Goal: Task Accomplishment & Management: Manage account settings

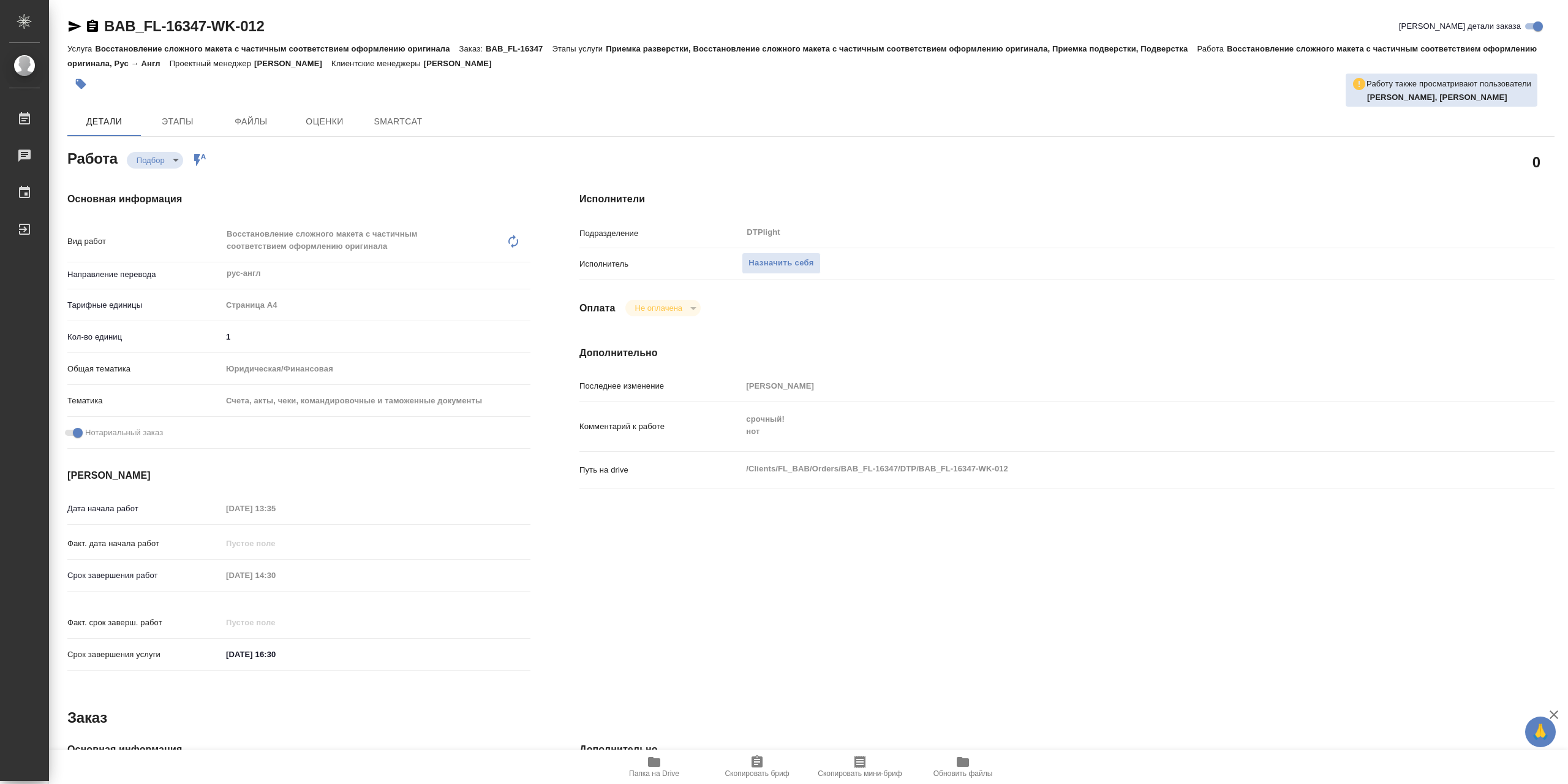
type textarea "x"
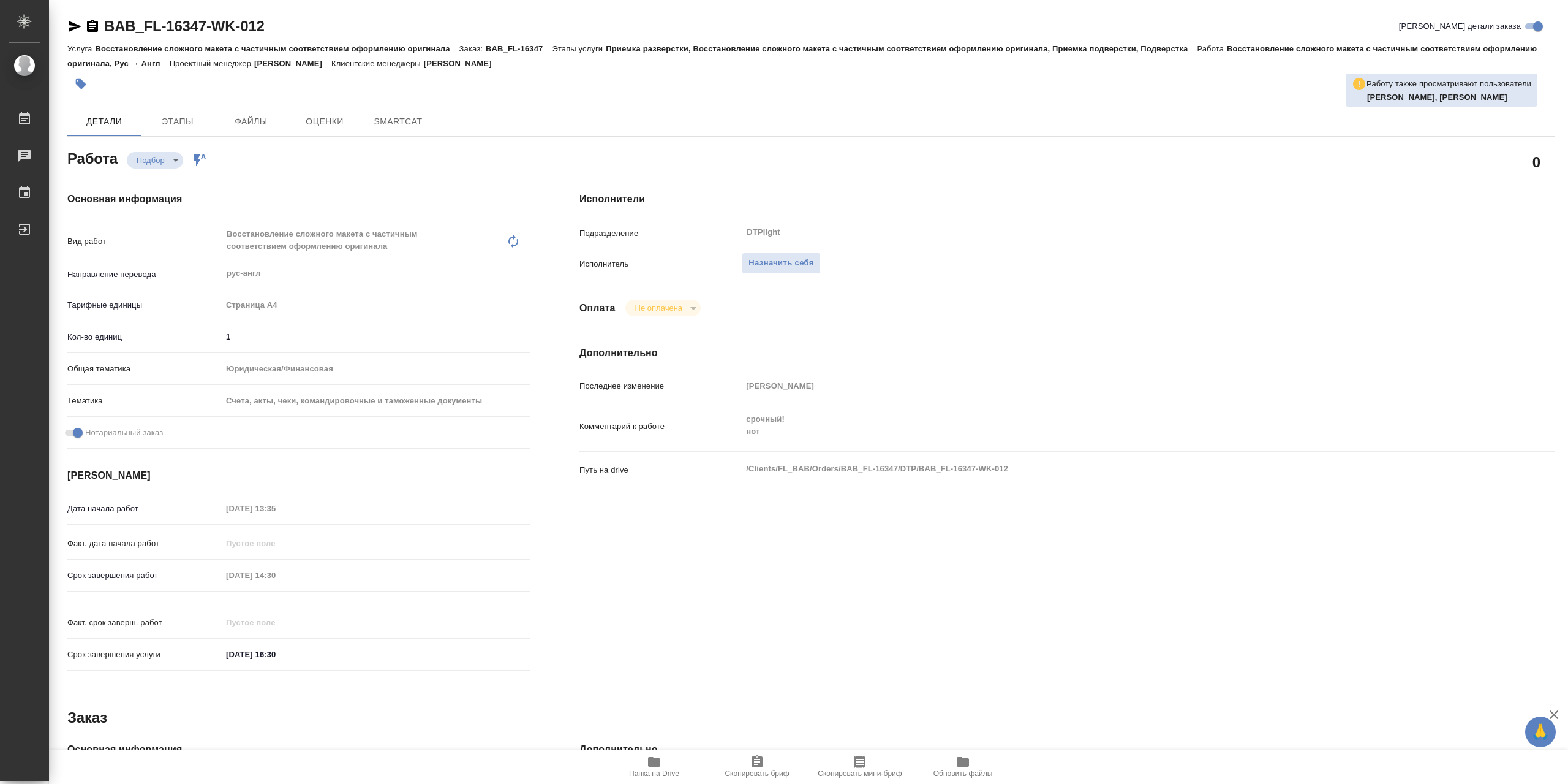
type textarea "x"
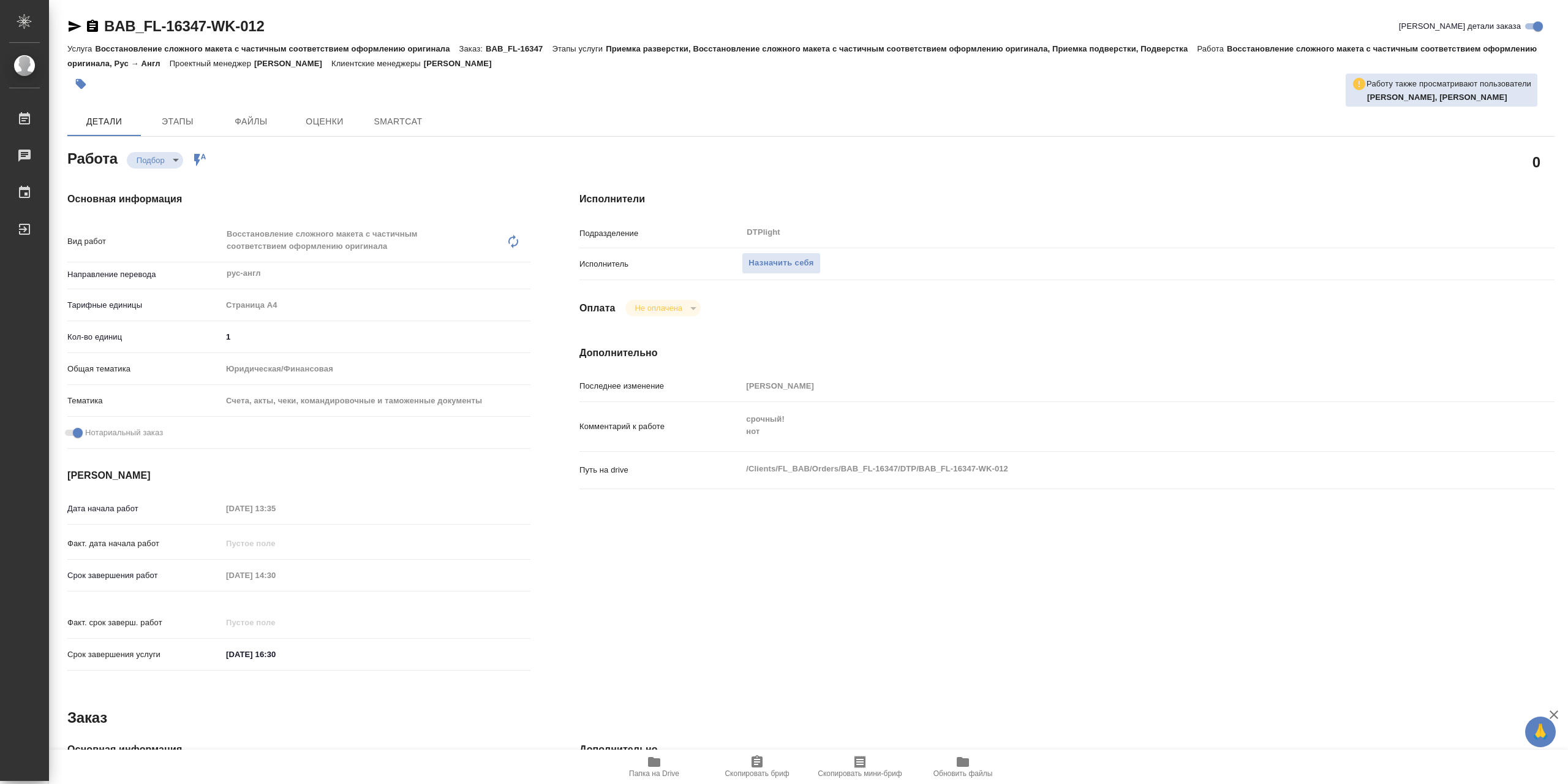
type textarea "x"
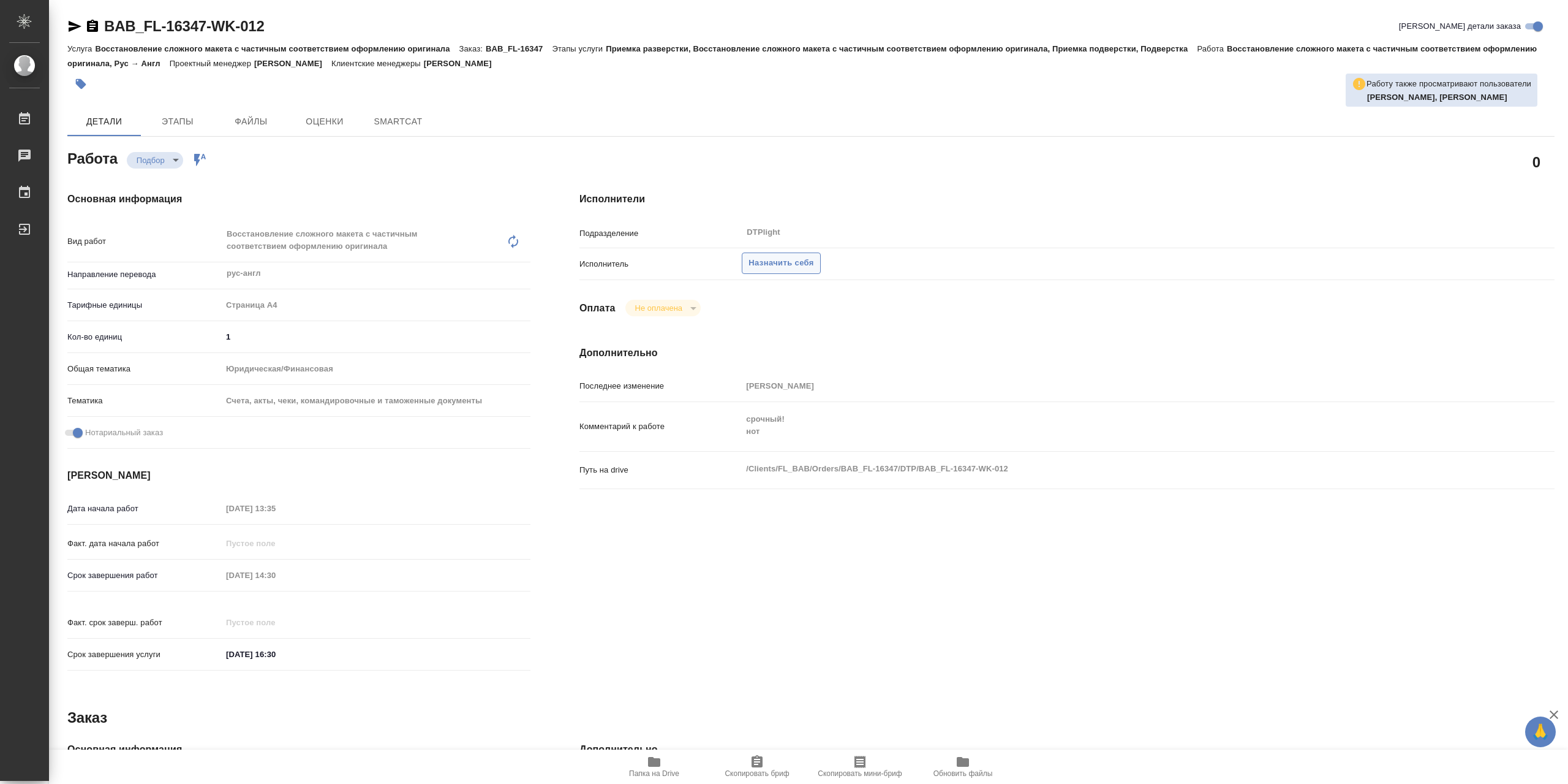
type textarea "x"
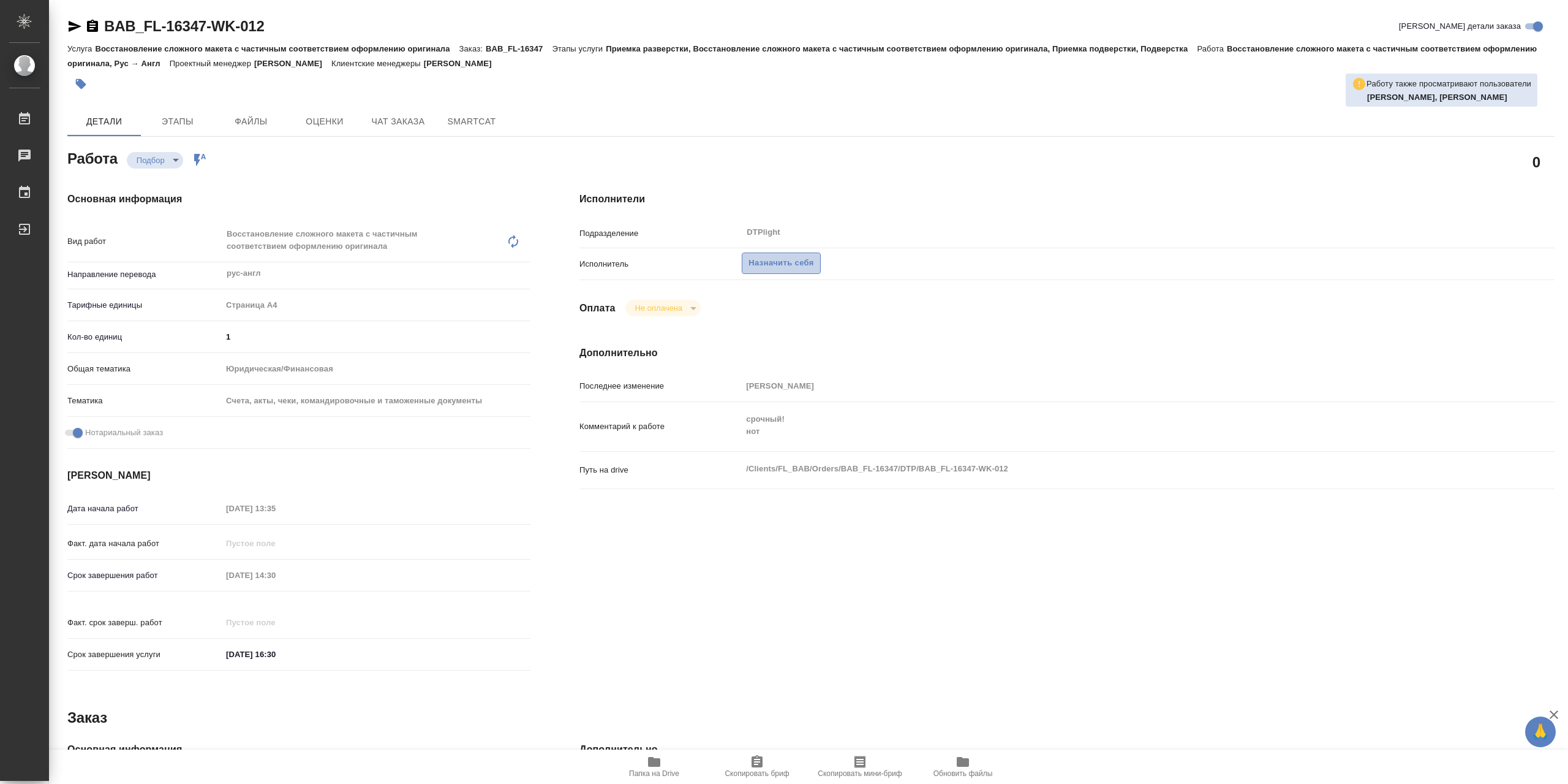
click at [793, 269] on span "Назначить себя" at bounding box center [780, 263] width 65 height 14
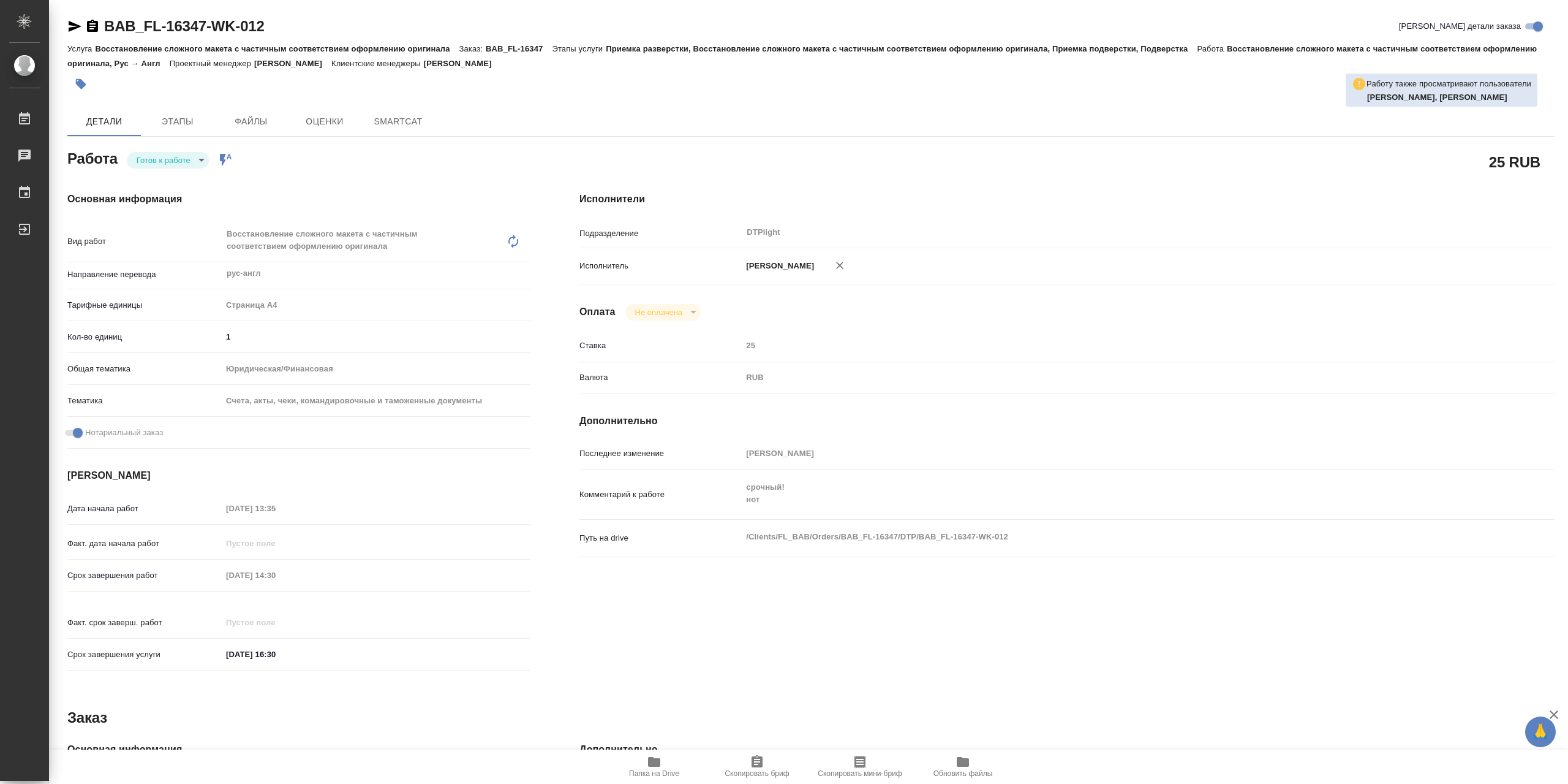
type textarea "x"
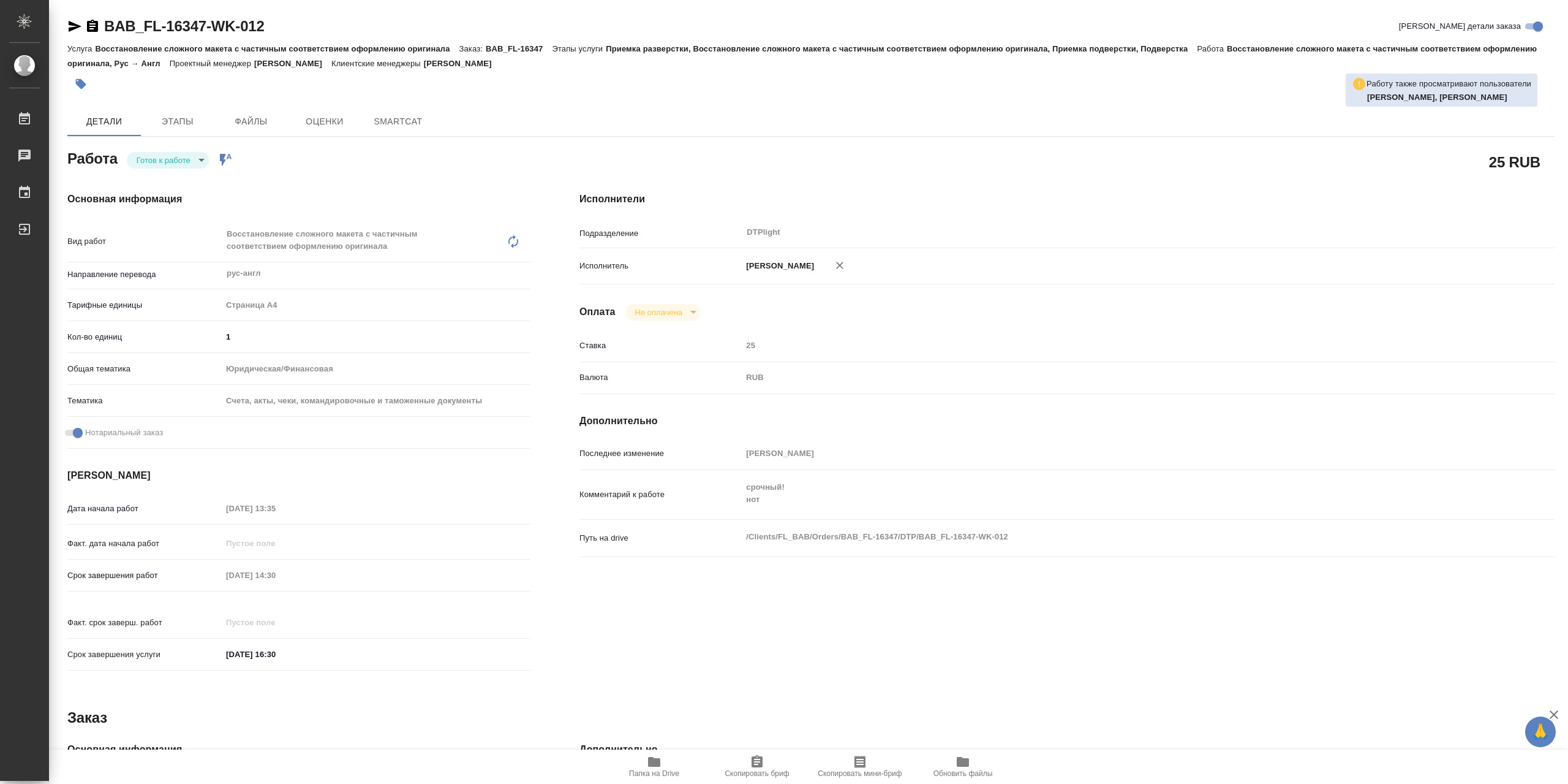
type textarea "x"
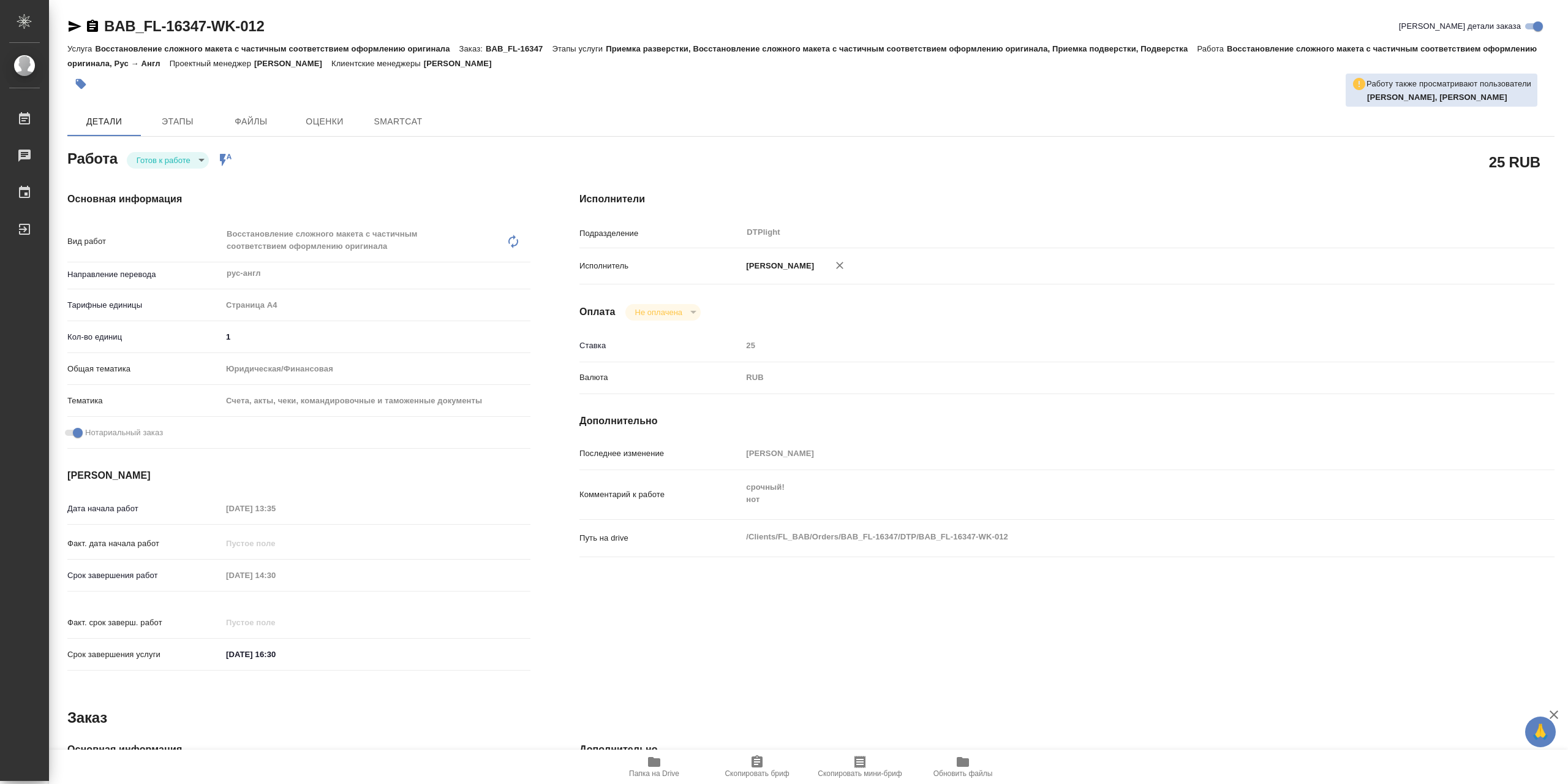
type textarea "x"
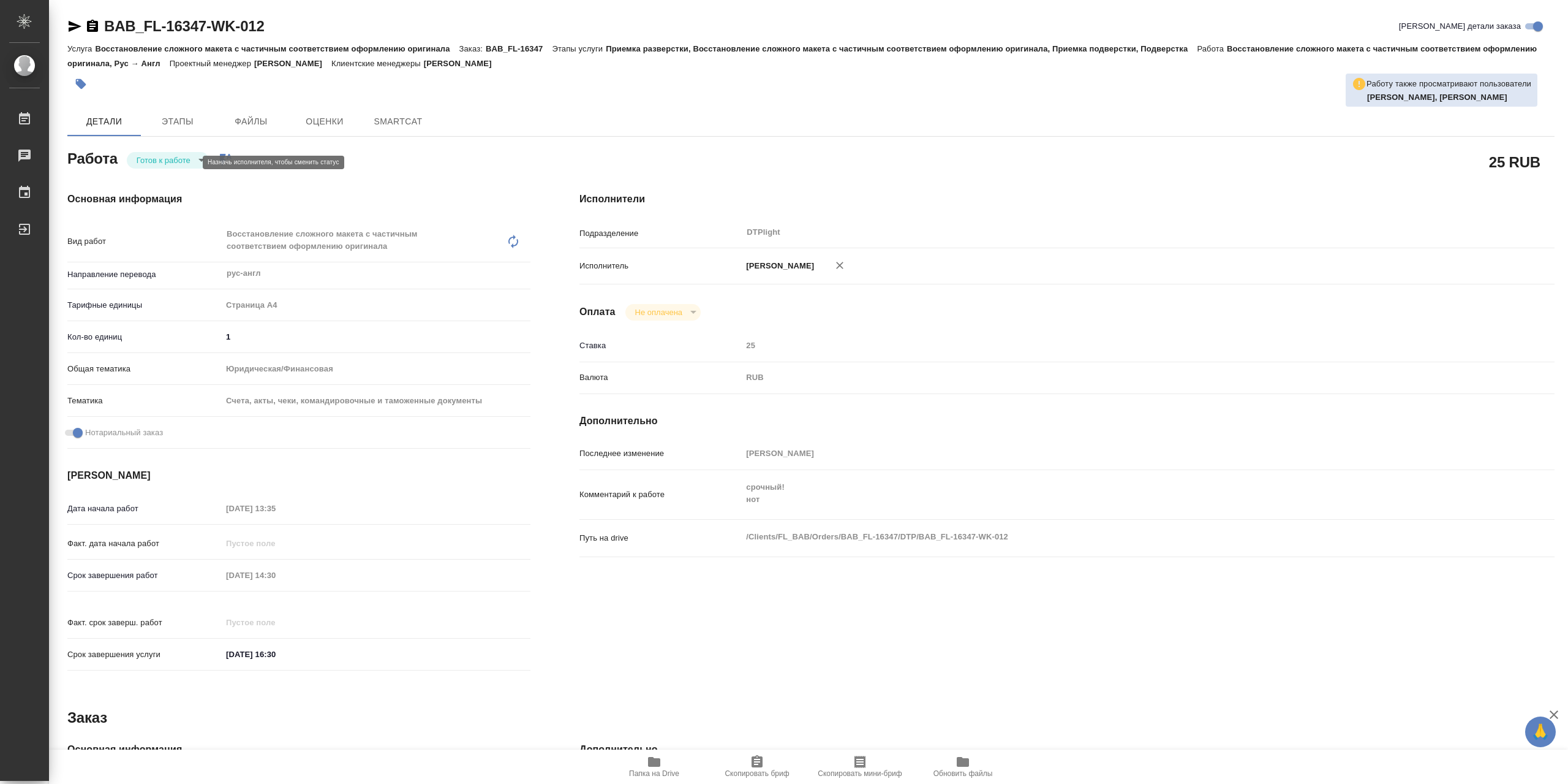
type textarea "x"
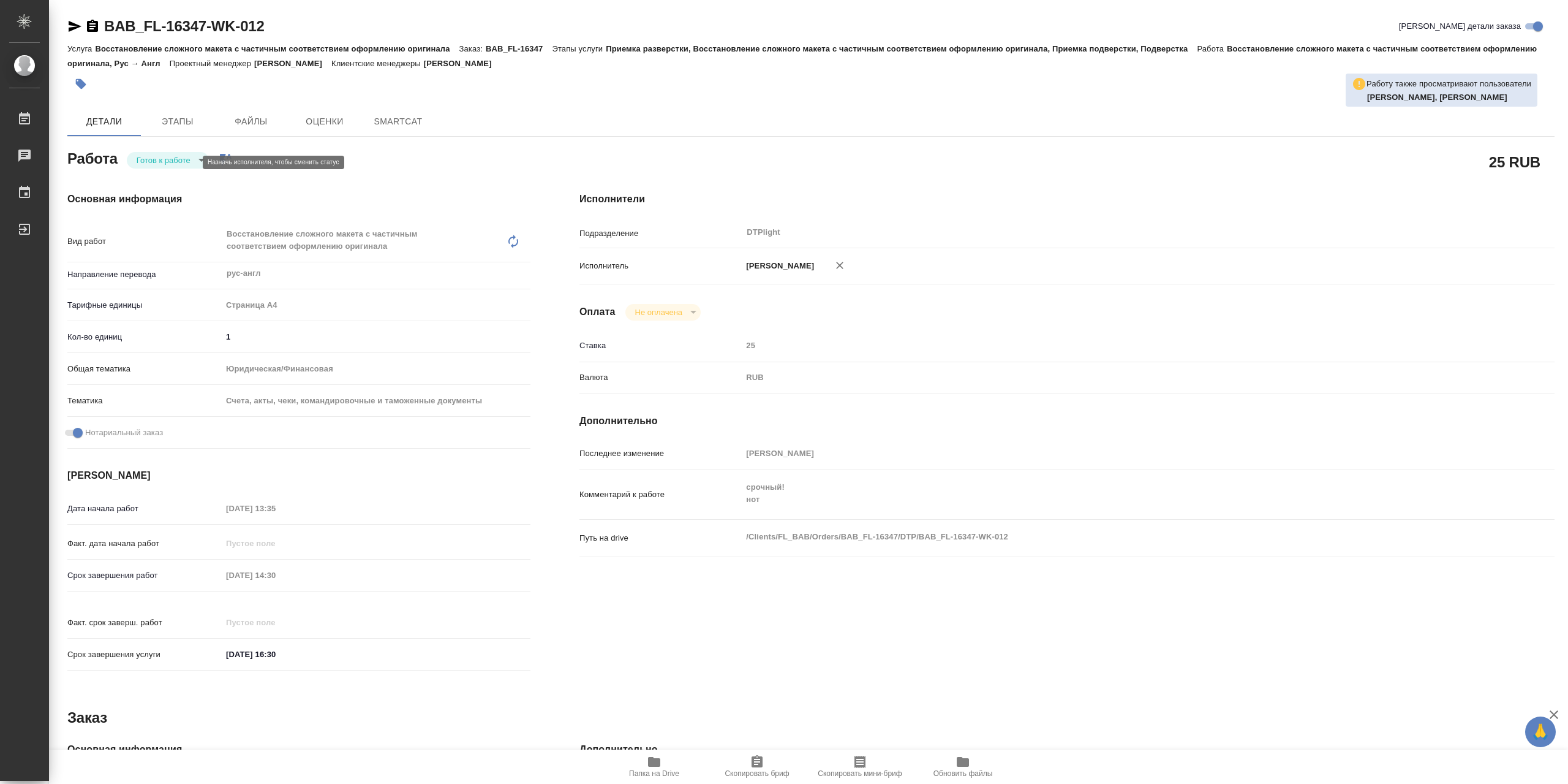
click at [173, 159] on body "🙏 .cls-1 fill:#fff; AWATERA Сархатов Руслан Работы Чаты График Выйти BAB_FL-163…" at bounding box center [784, 392] width 1568 height 784
type textarea "x"
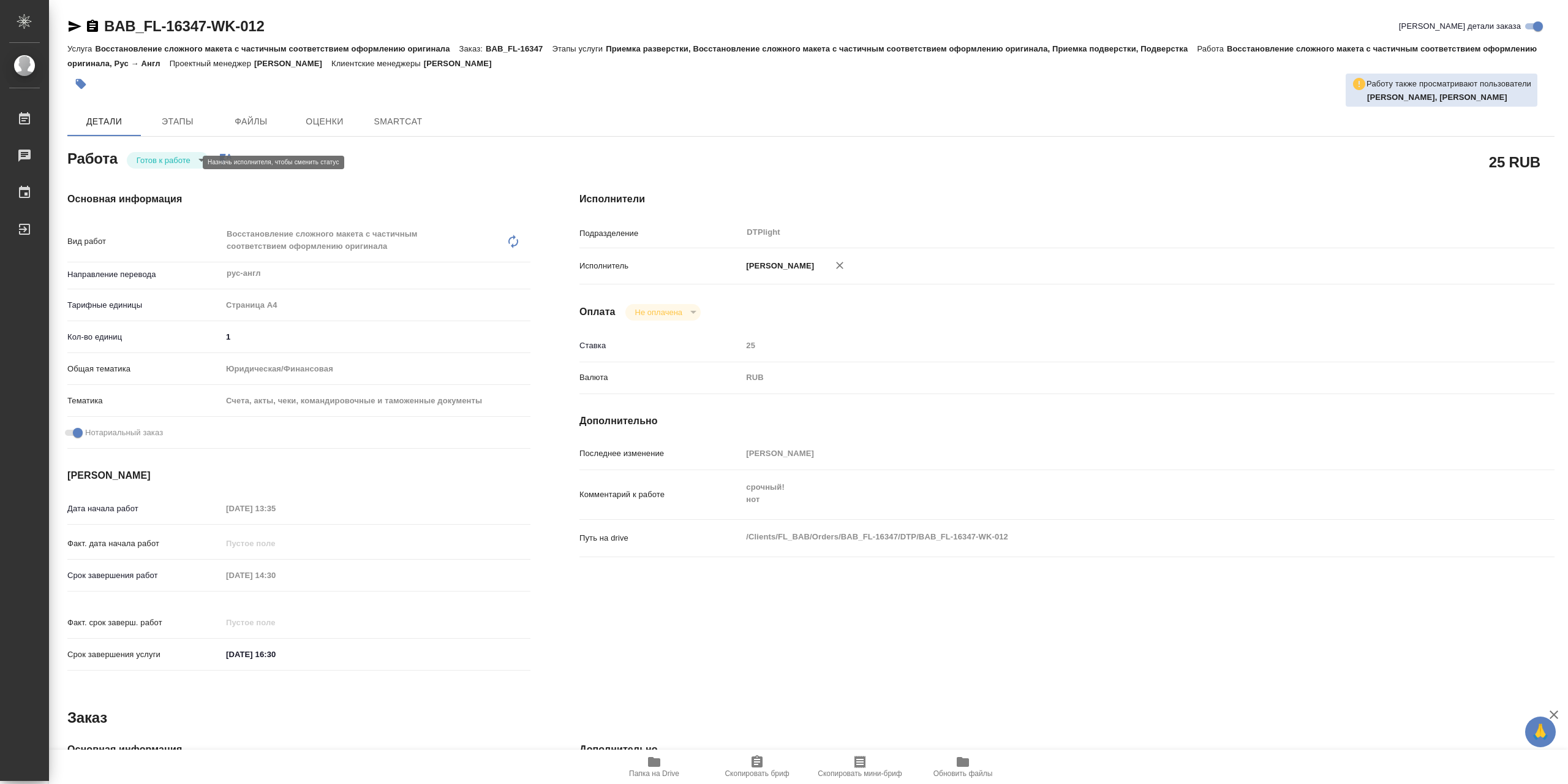
type textarea "x"
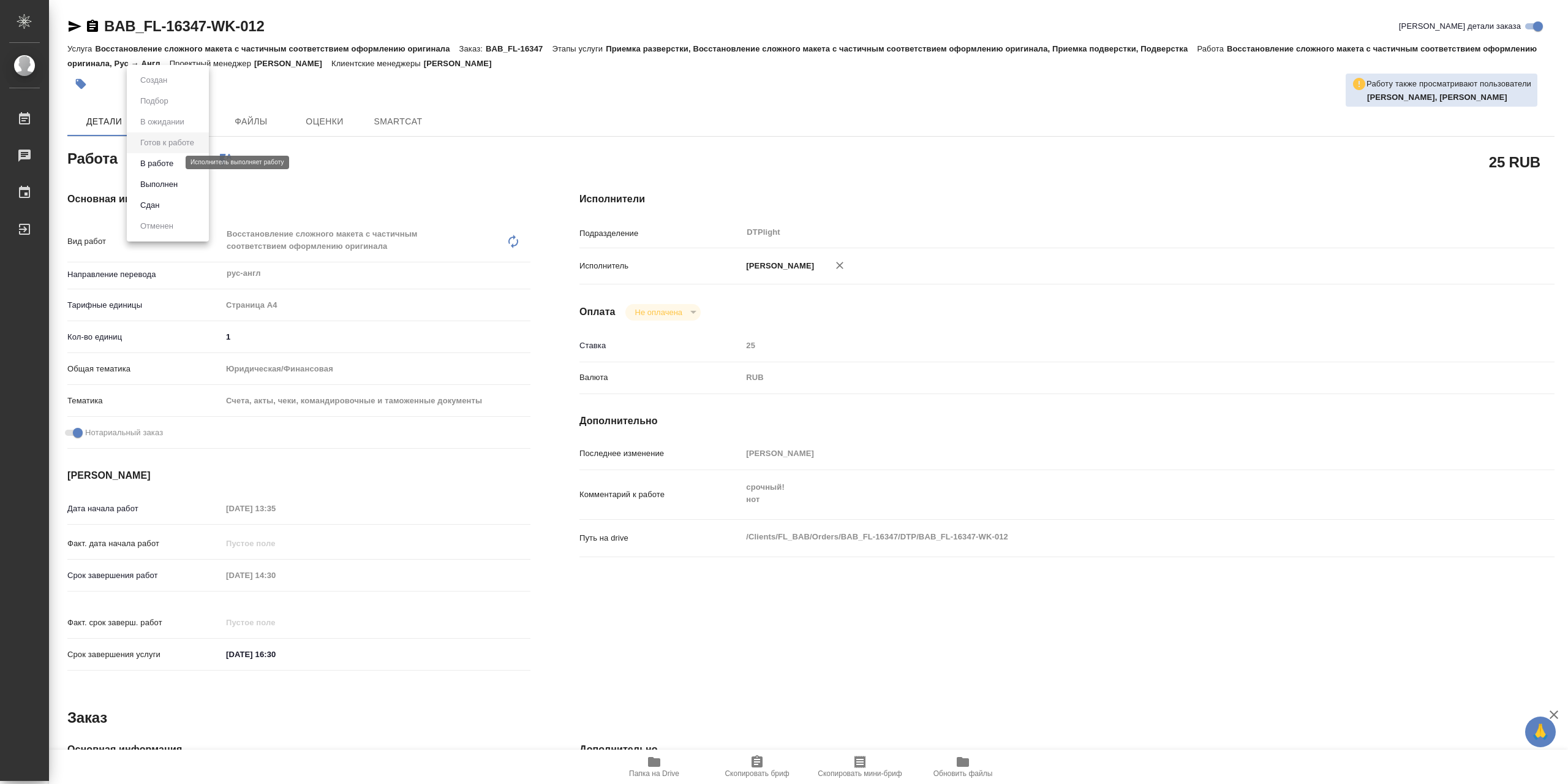
type textarea "x"
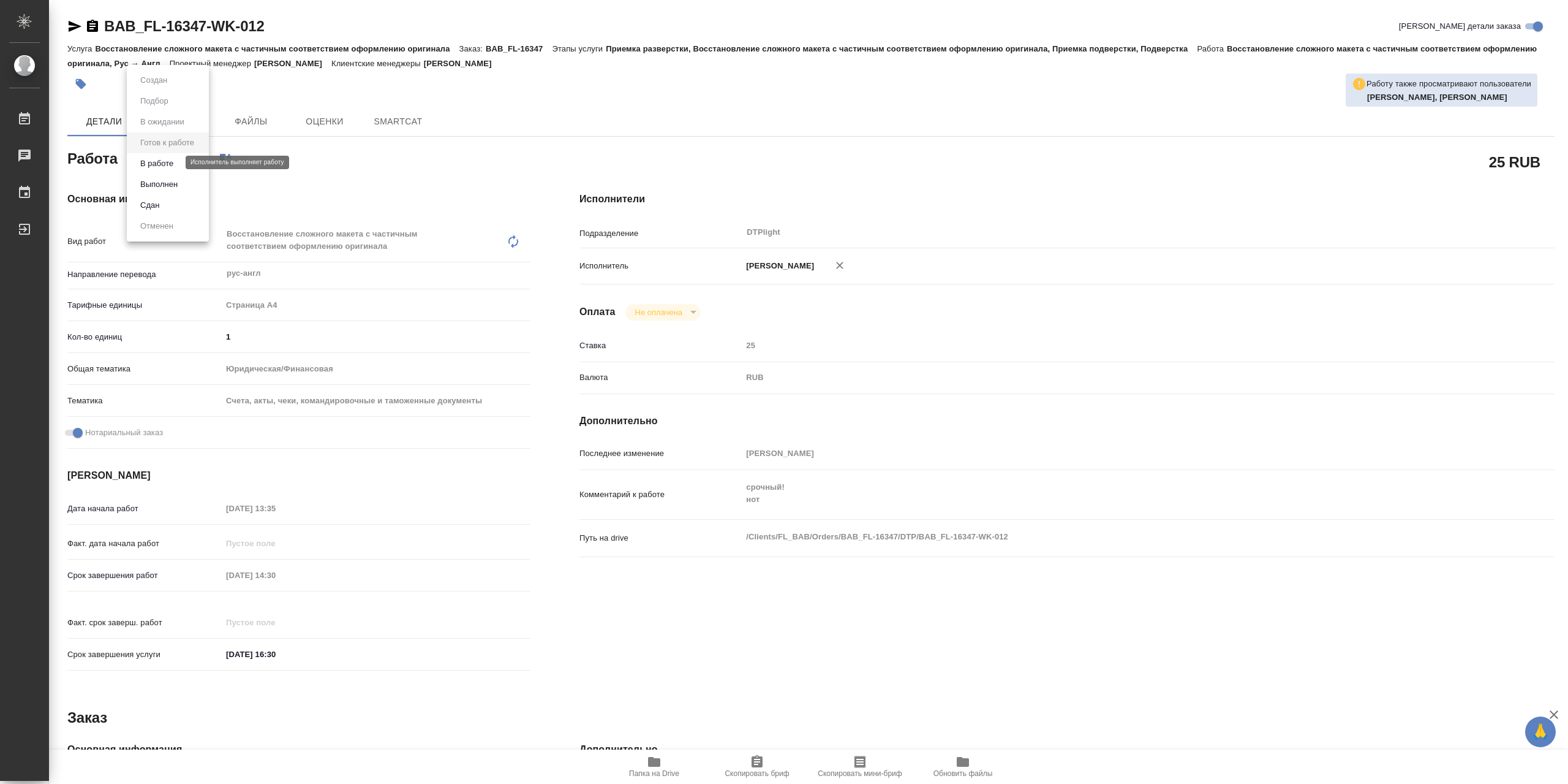
type textarea "x"
click at [175, 167] on button "В работе" at bounding box center [157, 163] width 41 height 14
type textarea "x"
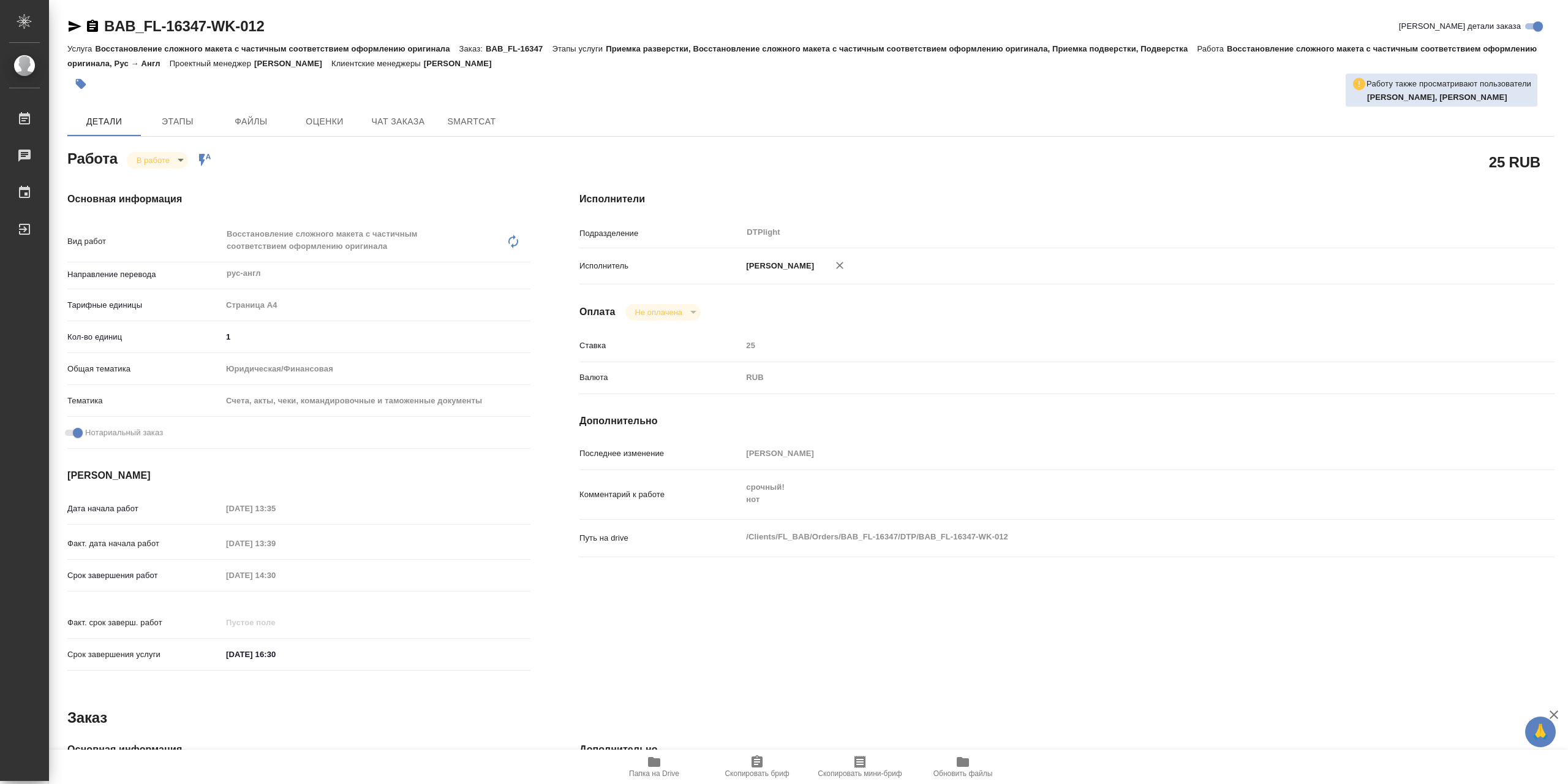
type textarea "x"
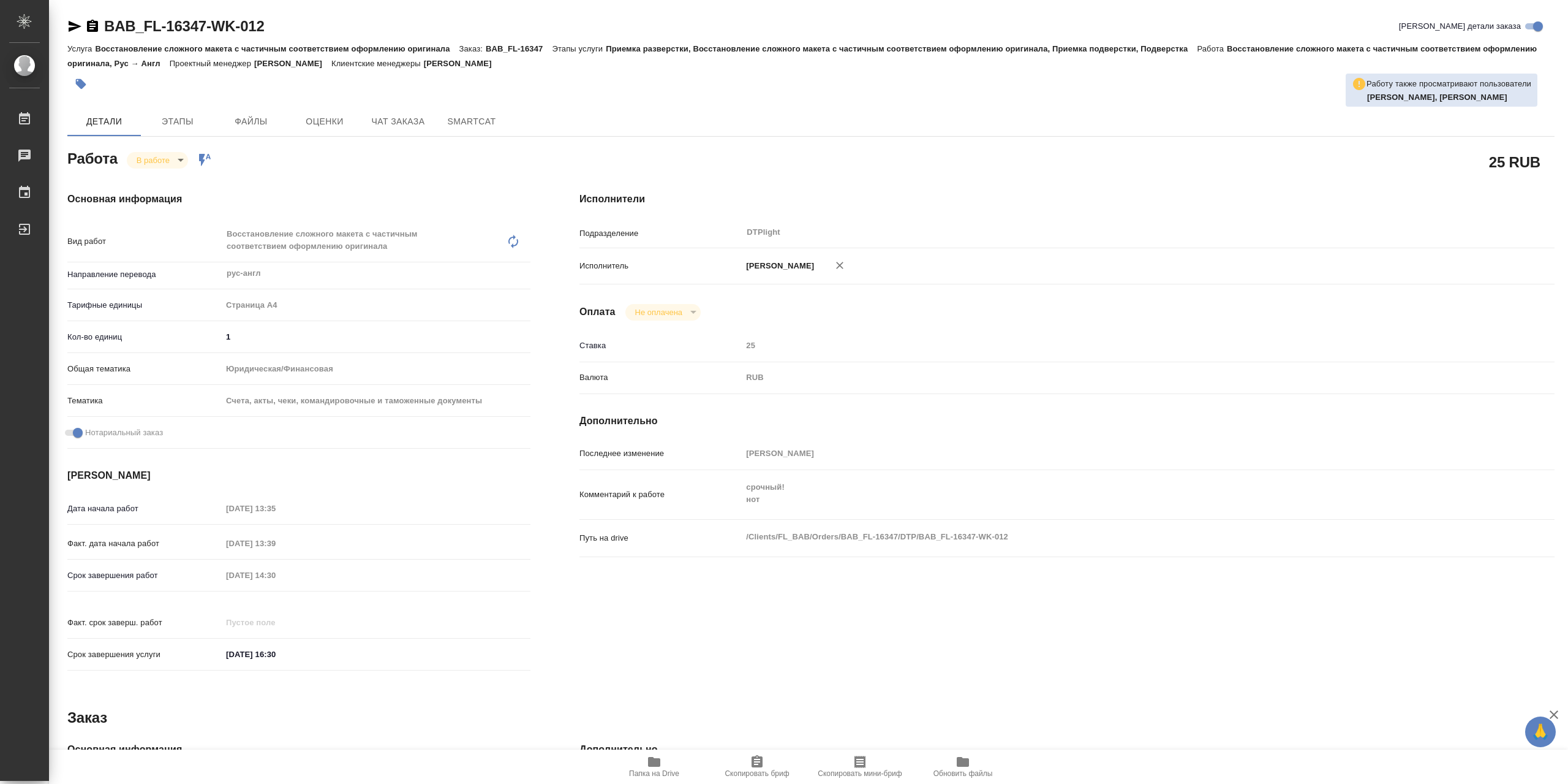
type textarea "x"
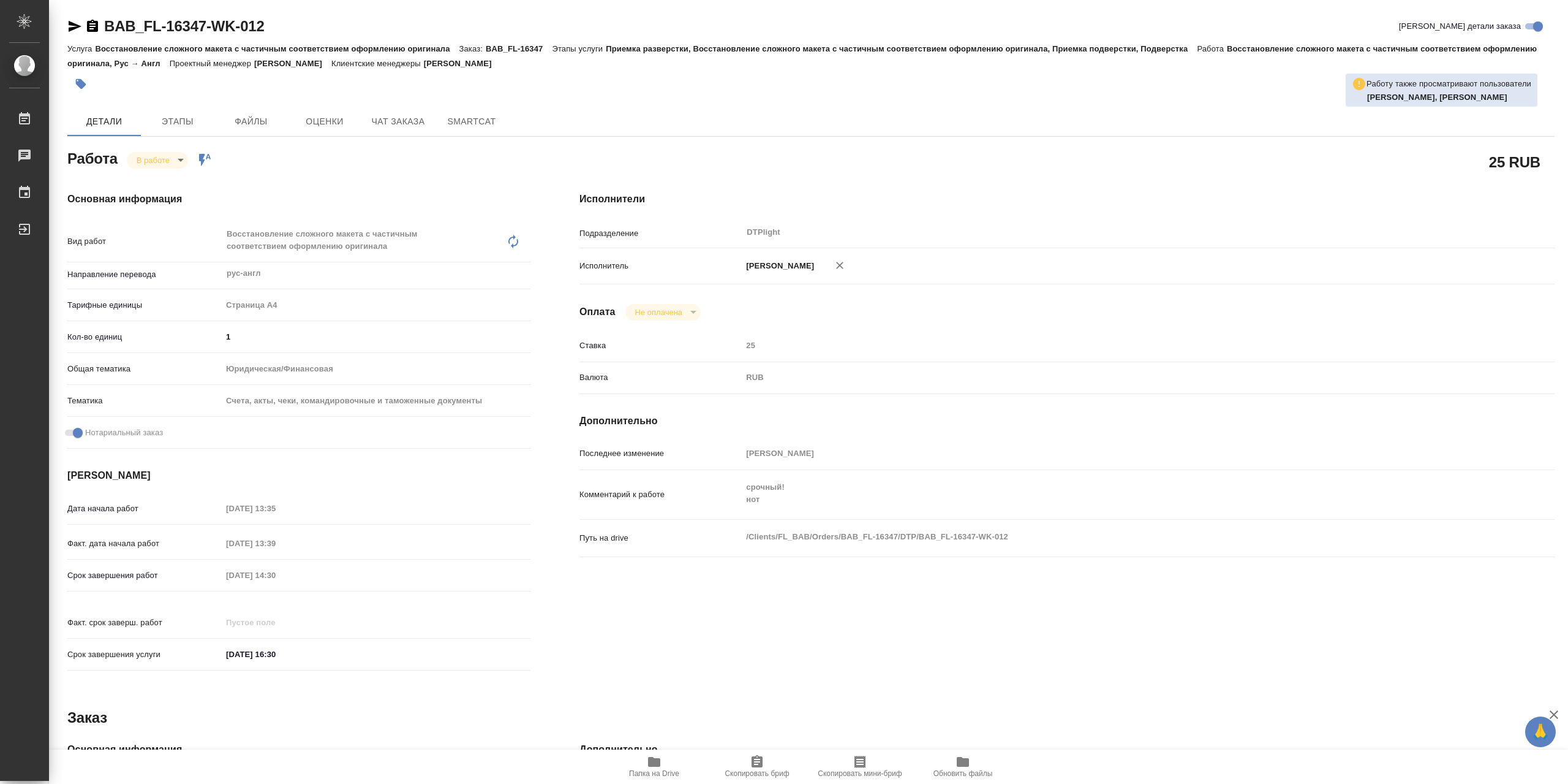
type textarea "x"
click at [670, 762] on span "Папка на Drive" at bounding box center [654, 766] width 88 height 23
type textarea "x"
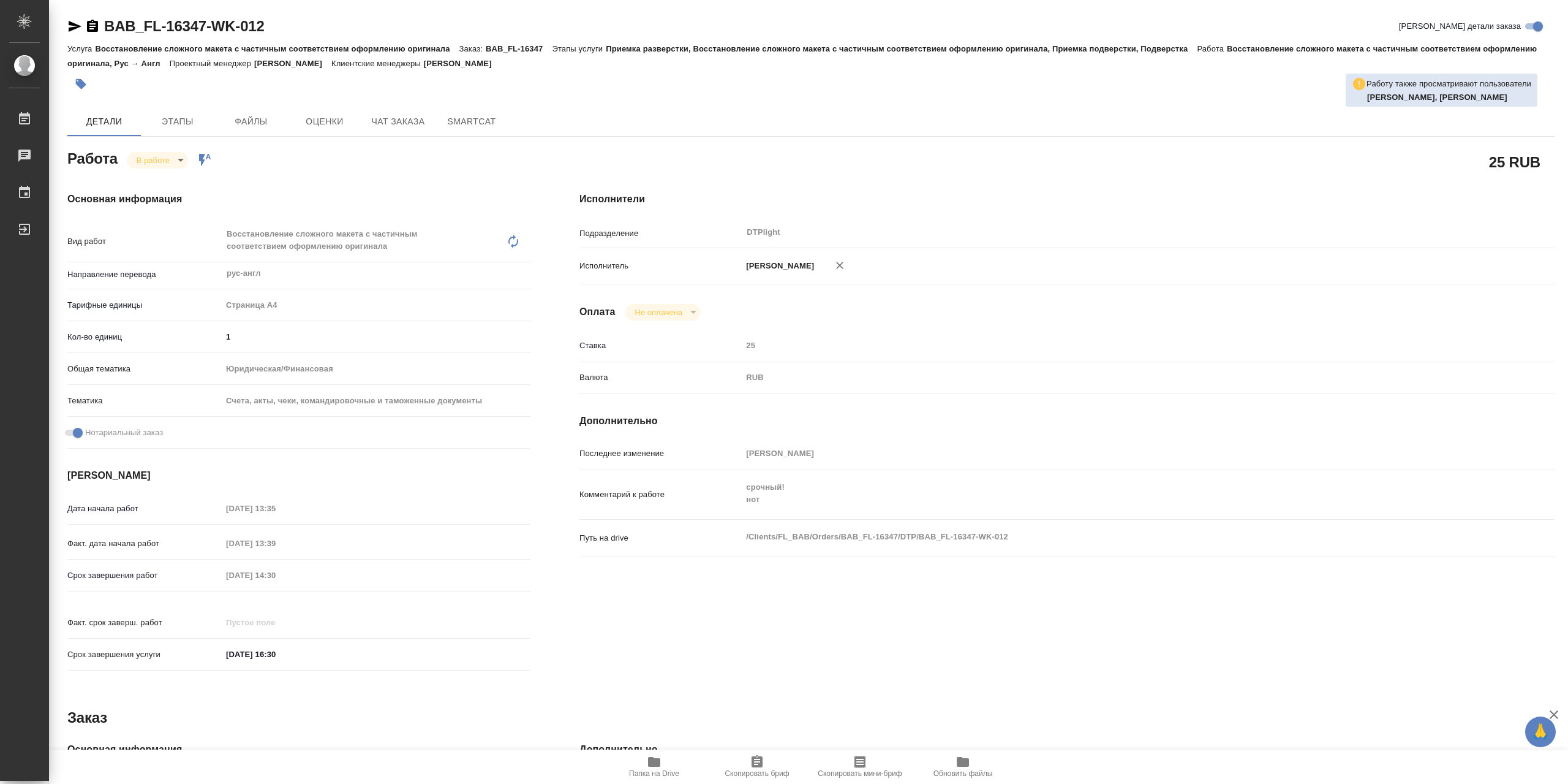
type textarea "x"
click at [642, 762] on span "Папка на Drive" at bounding box center [654, 766] width 88 height 23
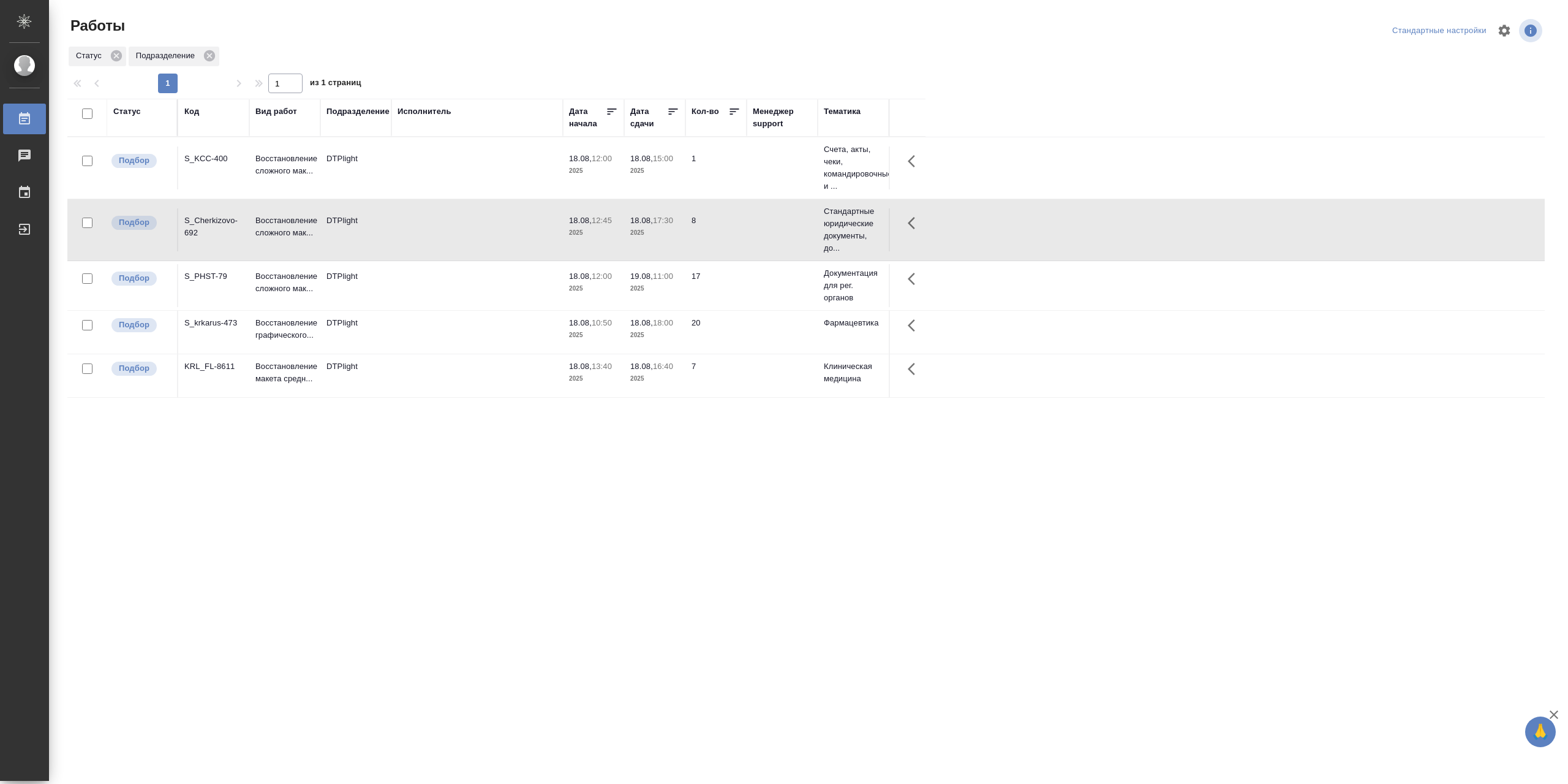
click at [425, 189] on td at bounding box center [477, 168] width 172 height 43
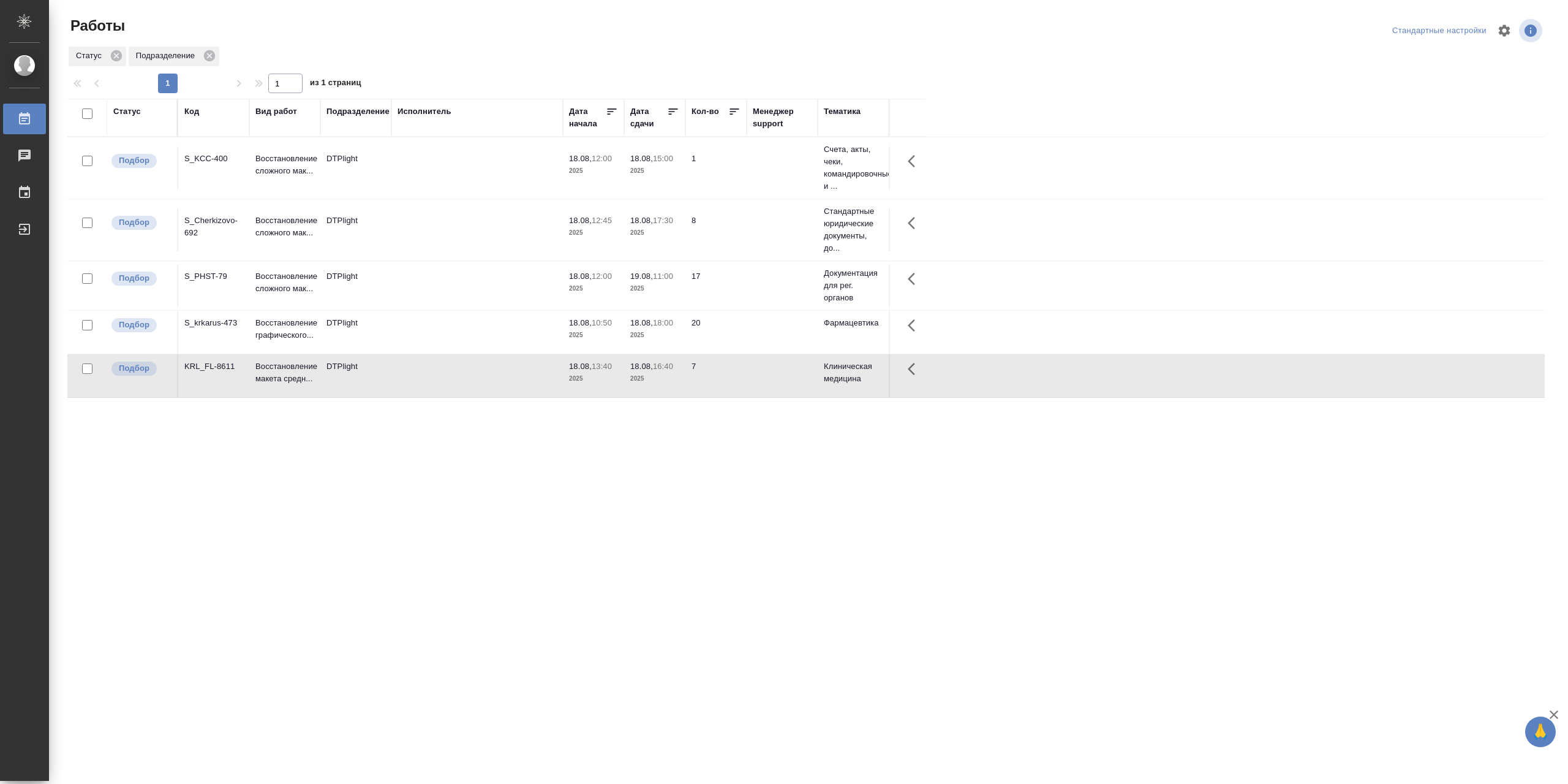
click at [425, 189] on td at bounding box center [477, 168] width 172 height 43
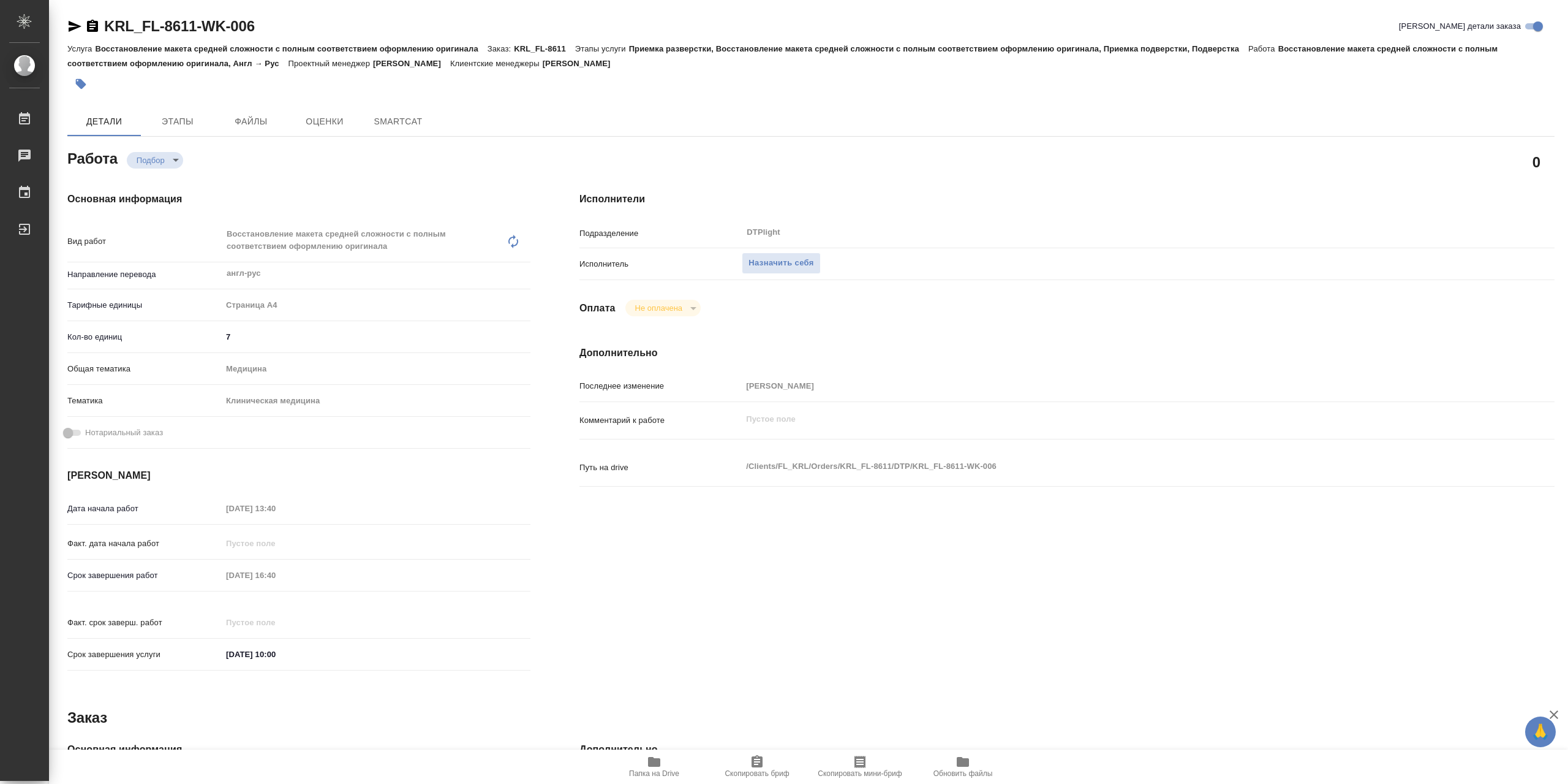
type textarea "x"
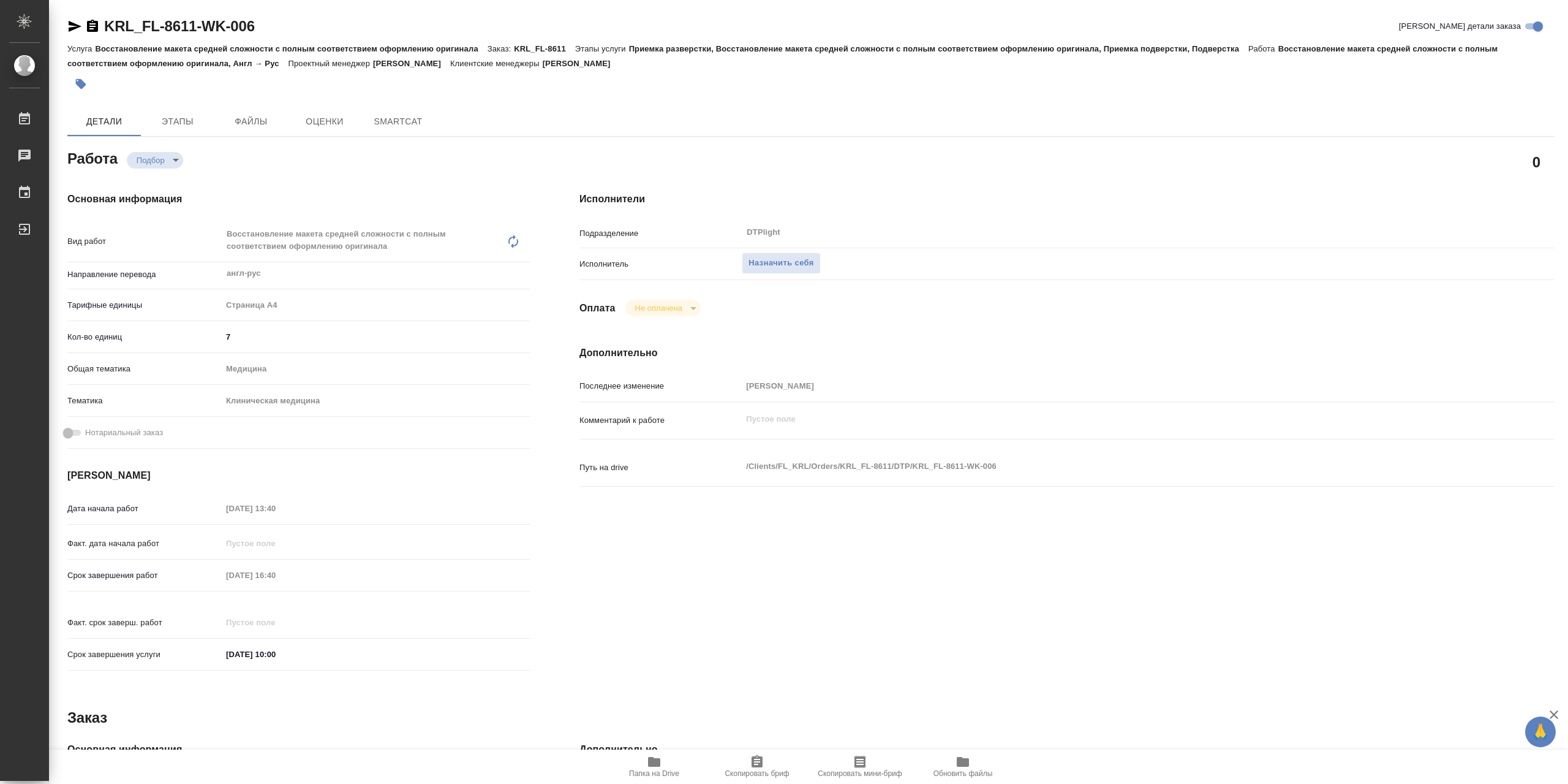
type textarea "x"
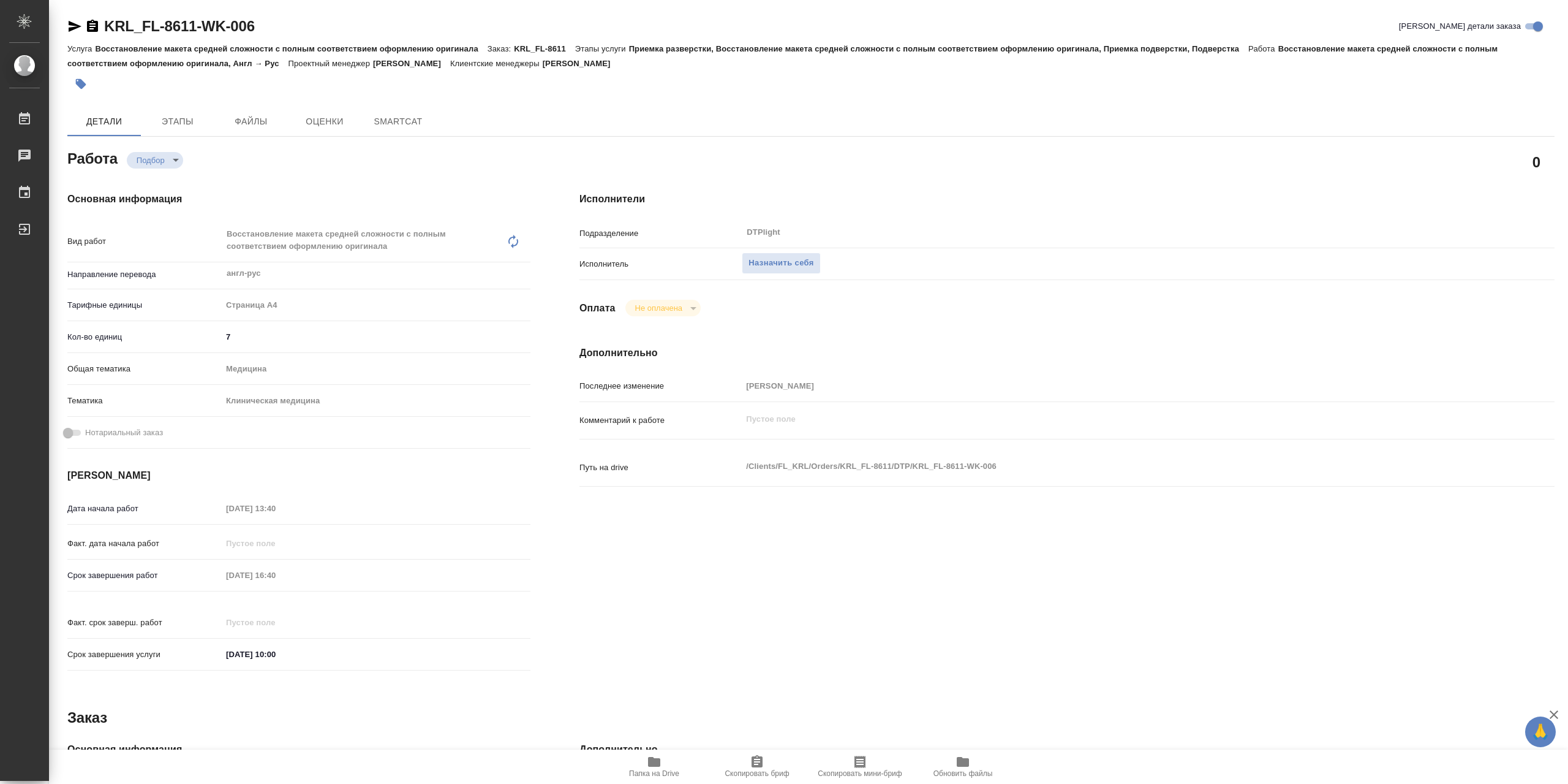
type textarea "x"
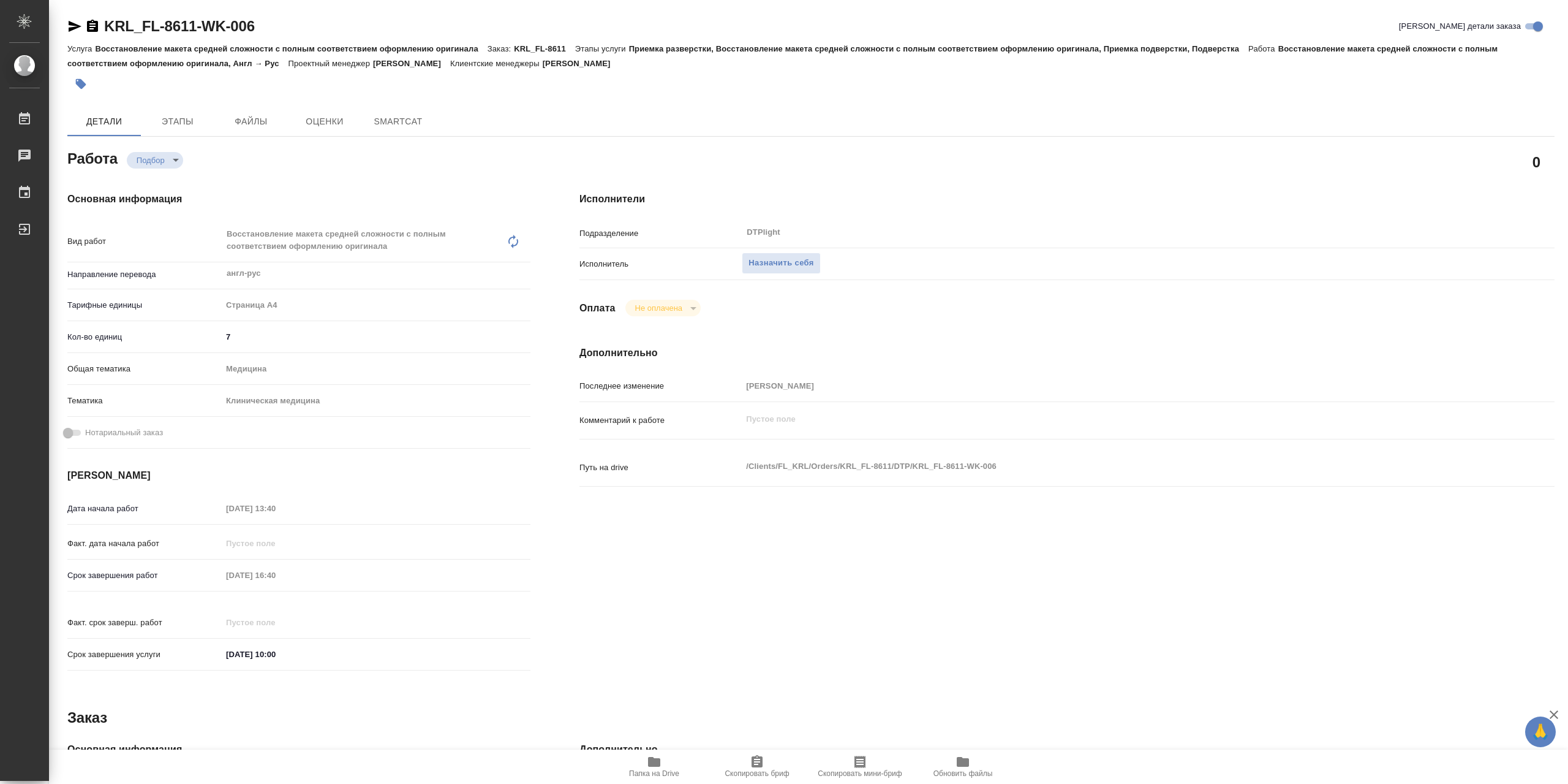
type textarea "x"
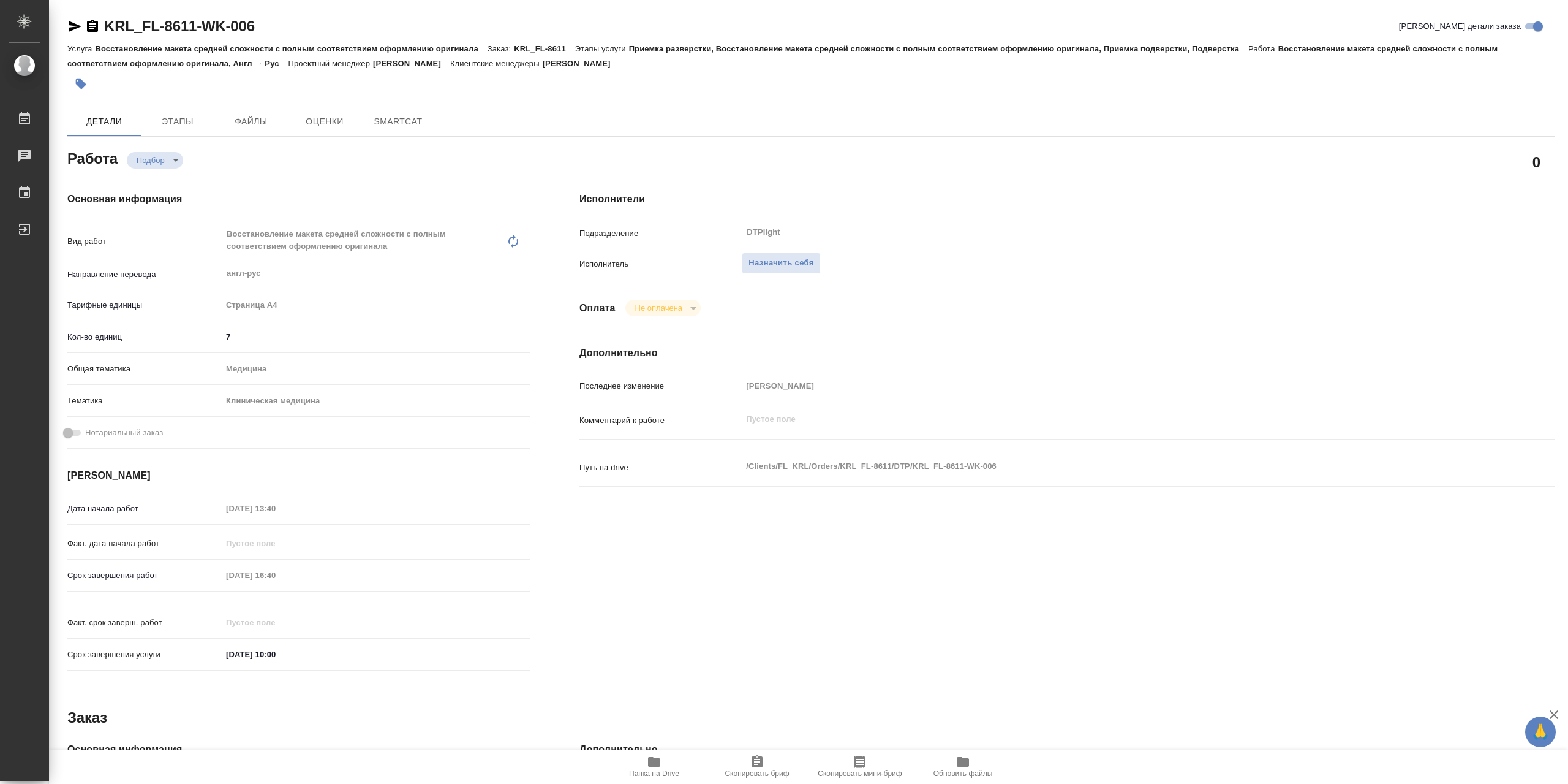
type textarea "x"
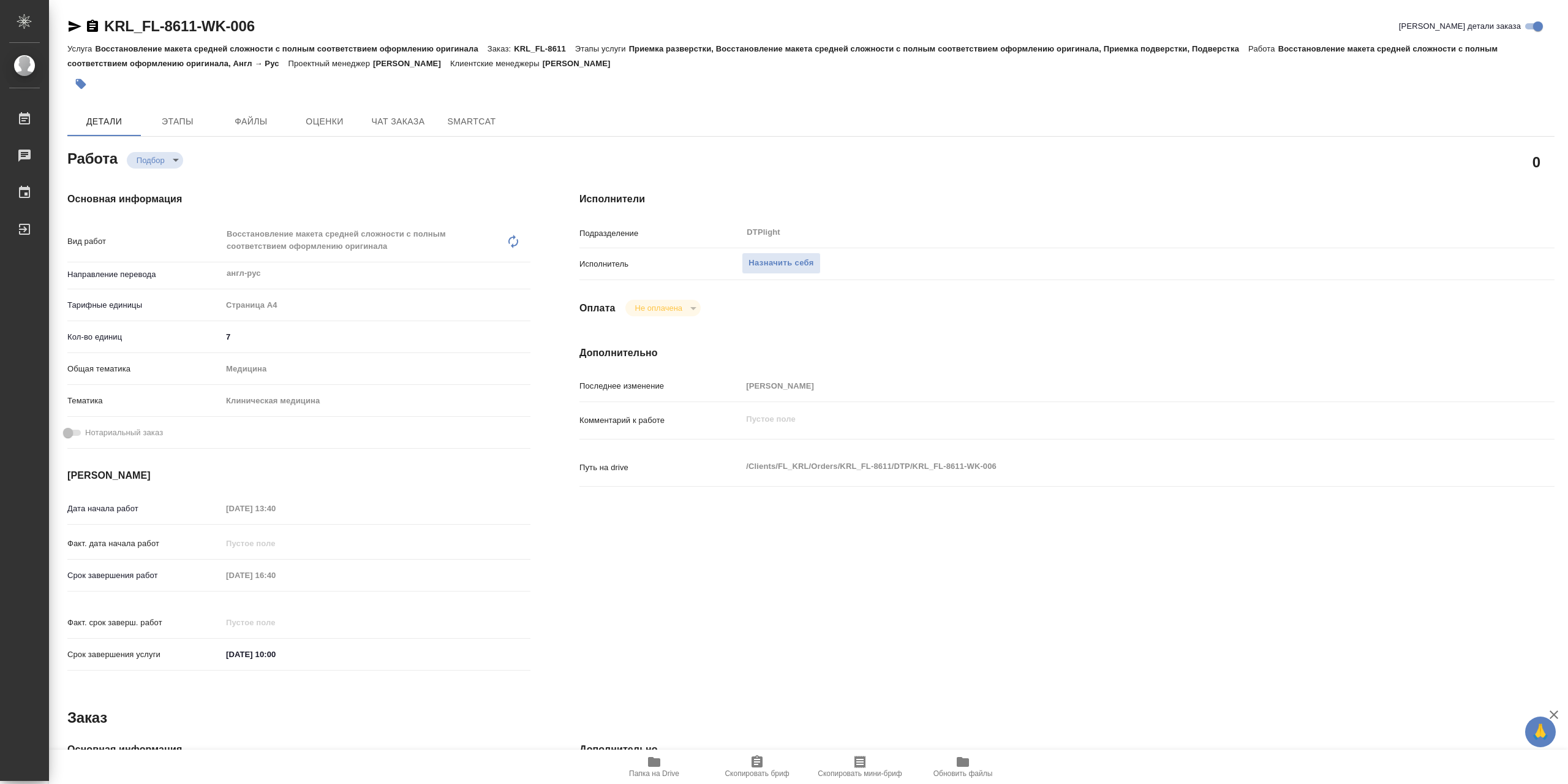
type textarea "x"
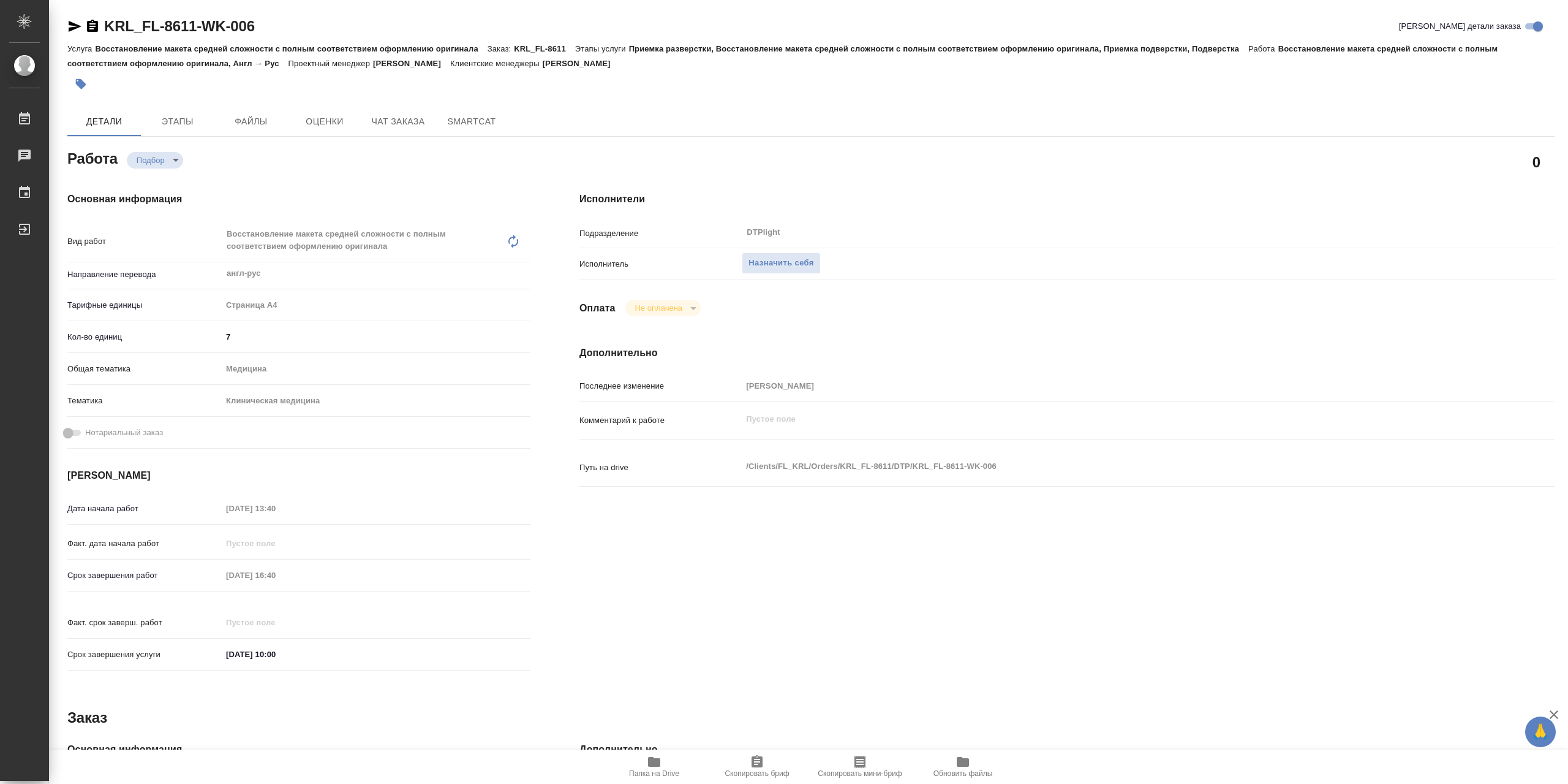
click at [658, 750] on button "Папка на Drive" at bounding box center [653, 766] width 103 height 34
type textarea "x"
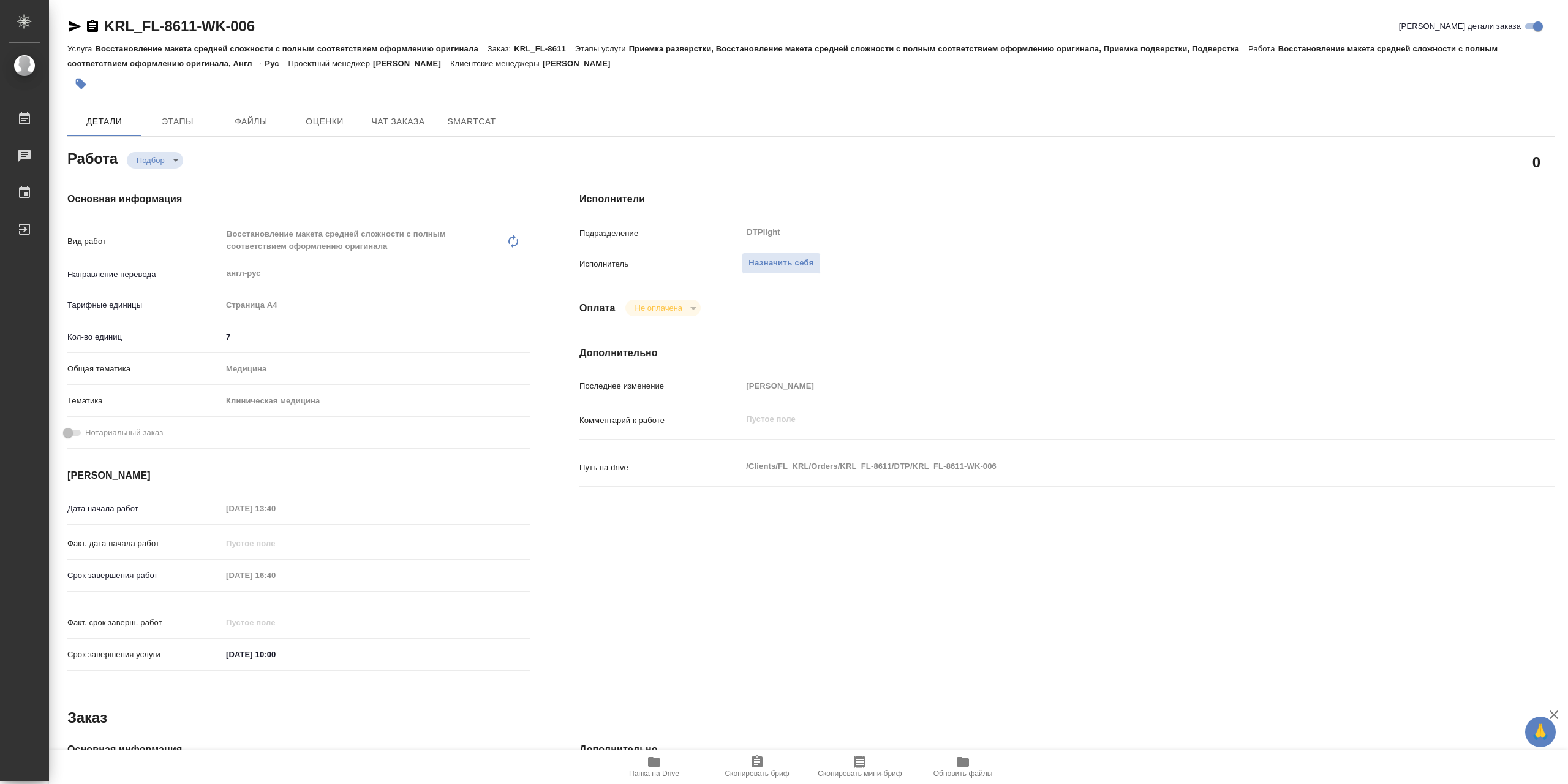
type textarea "x"
click at [813, 267] on span "Назначить себя" at bounding box center [780, 263] width 65 height 14
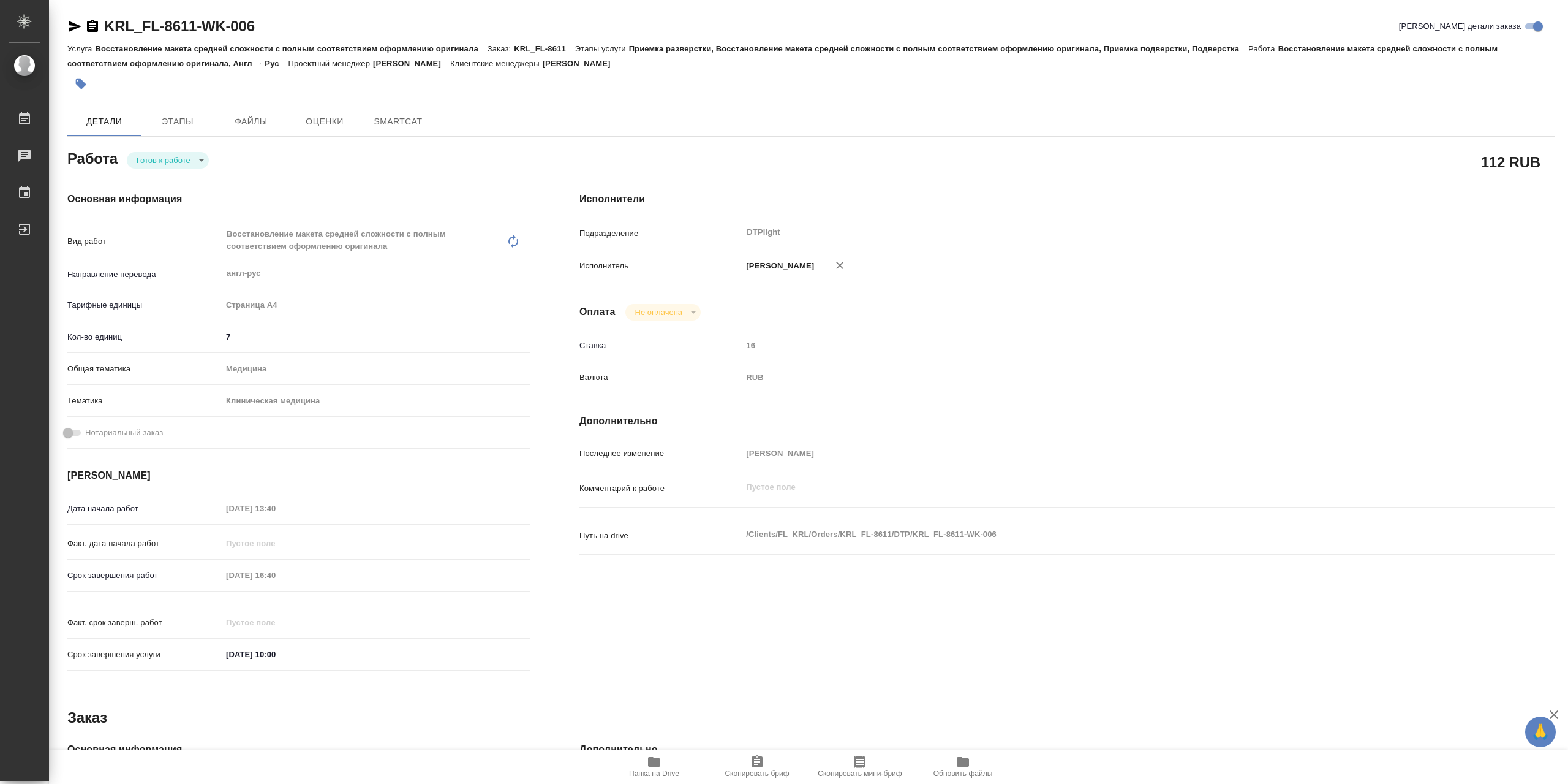
type textarea "x"
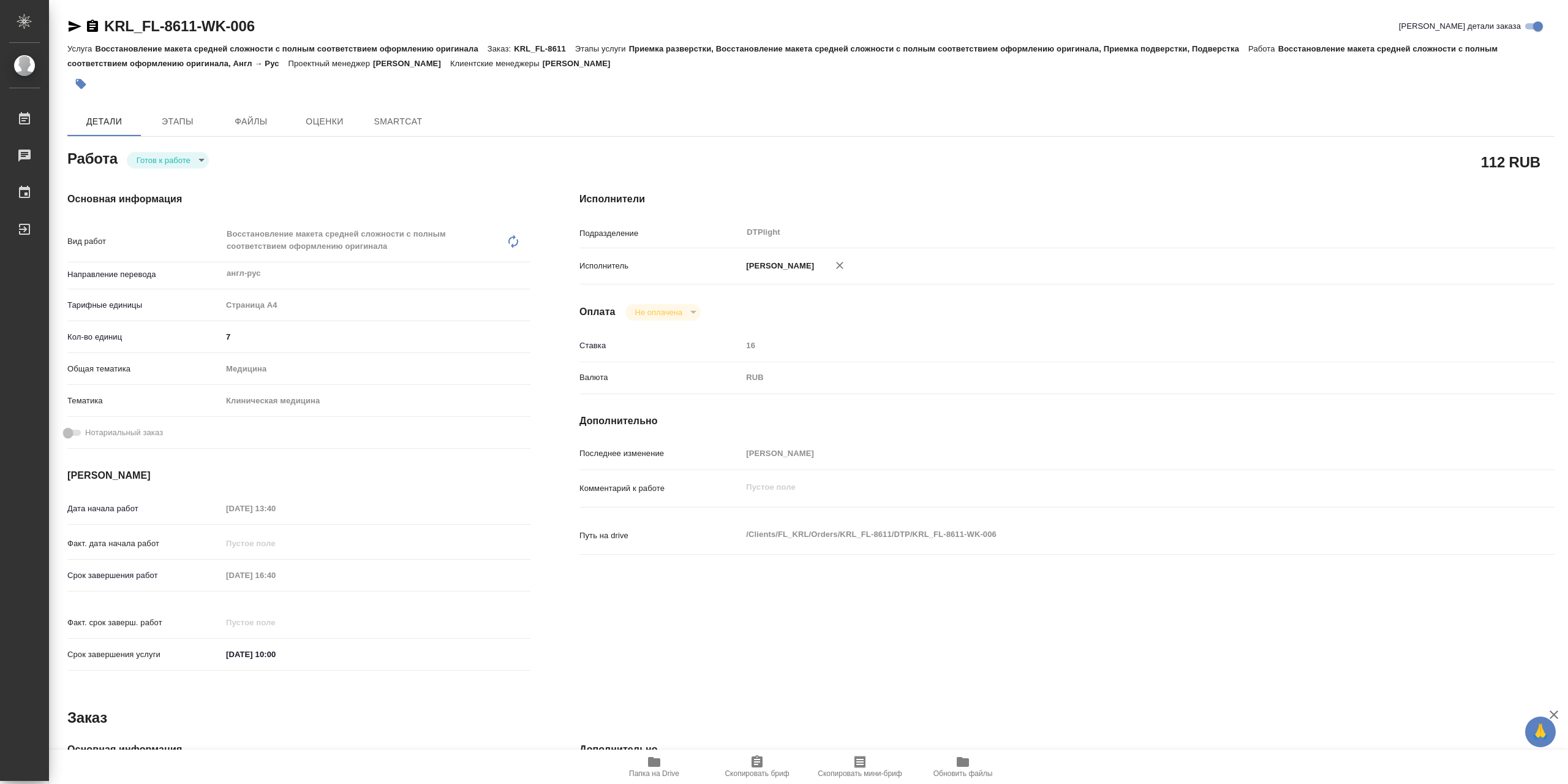
type textarea "x"
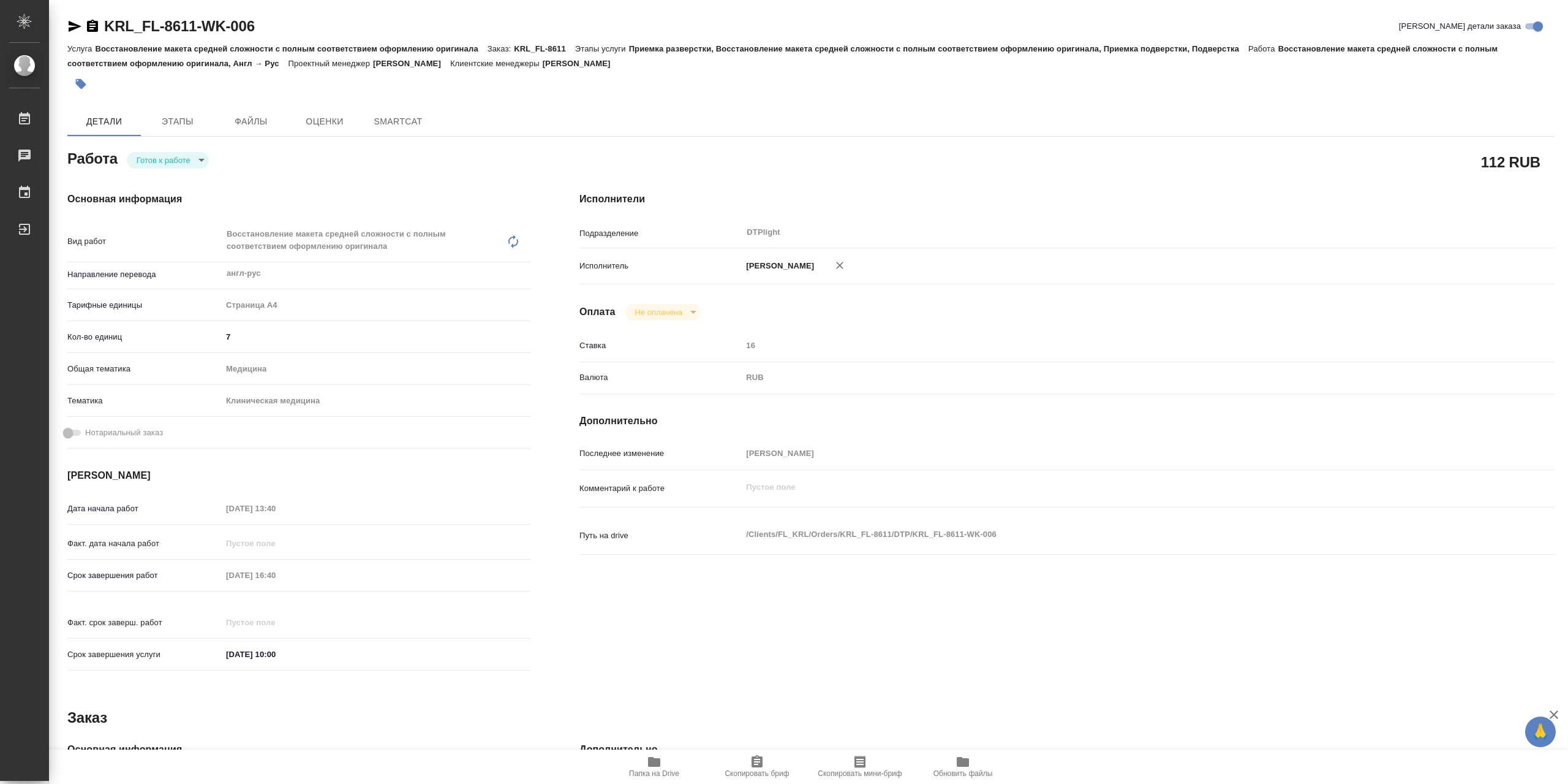
type textarea "x"
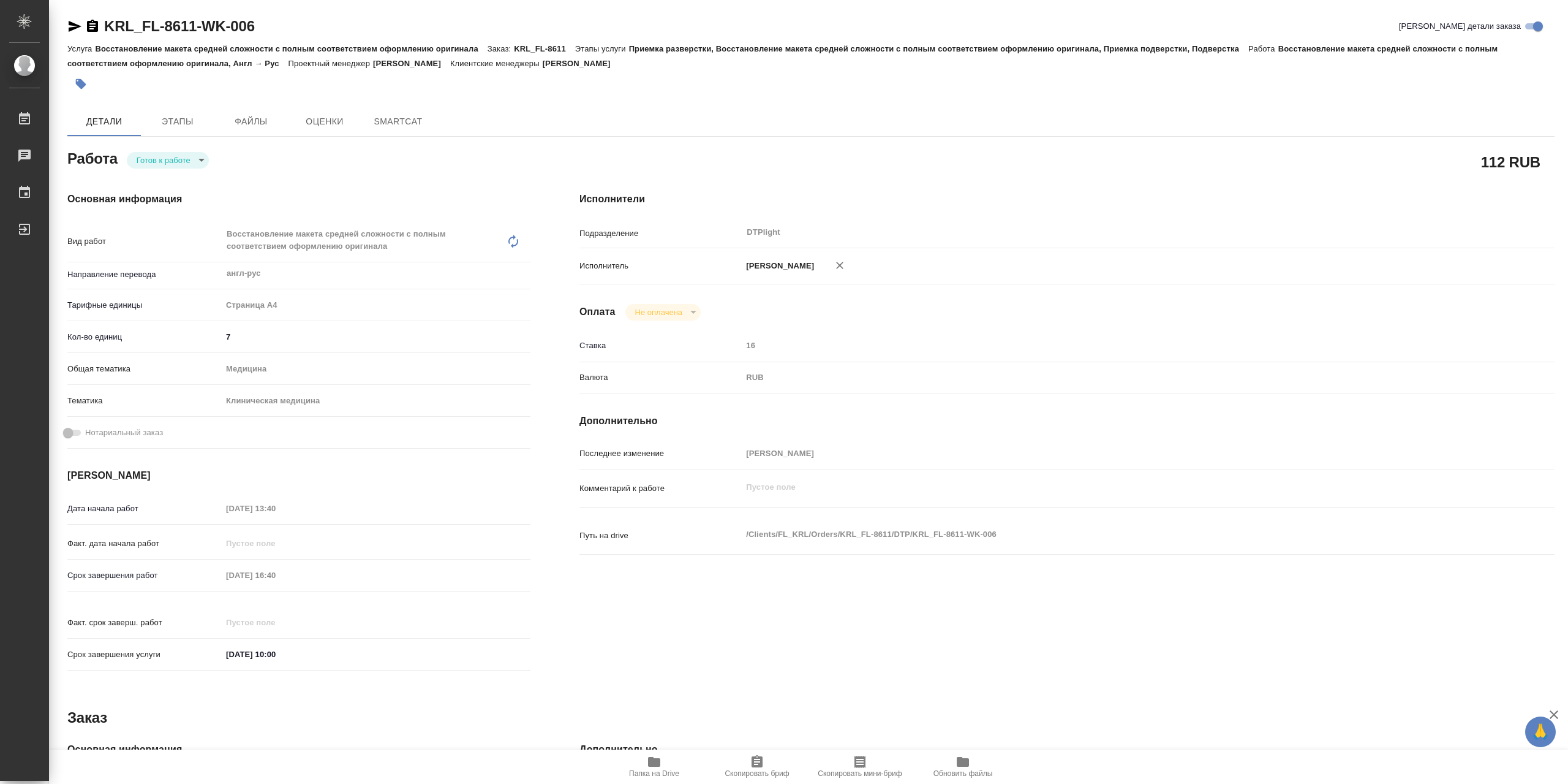
type textarea "x"
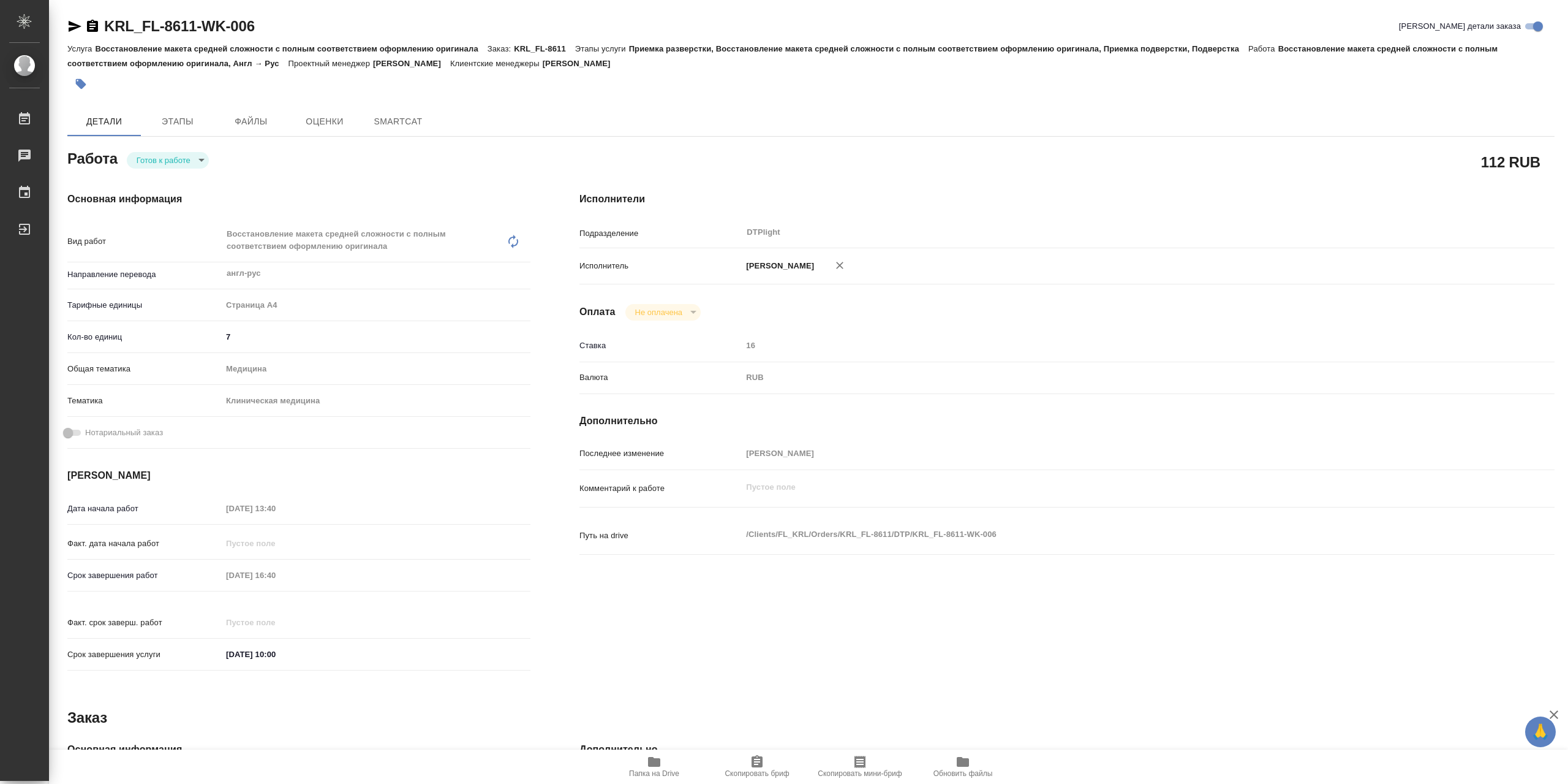
type textarea "x"
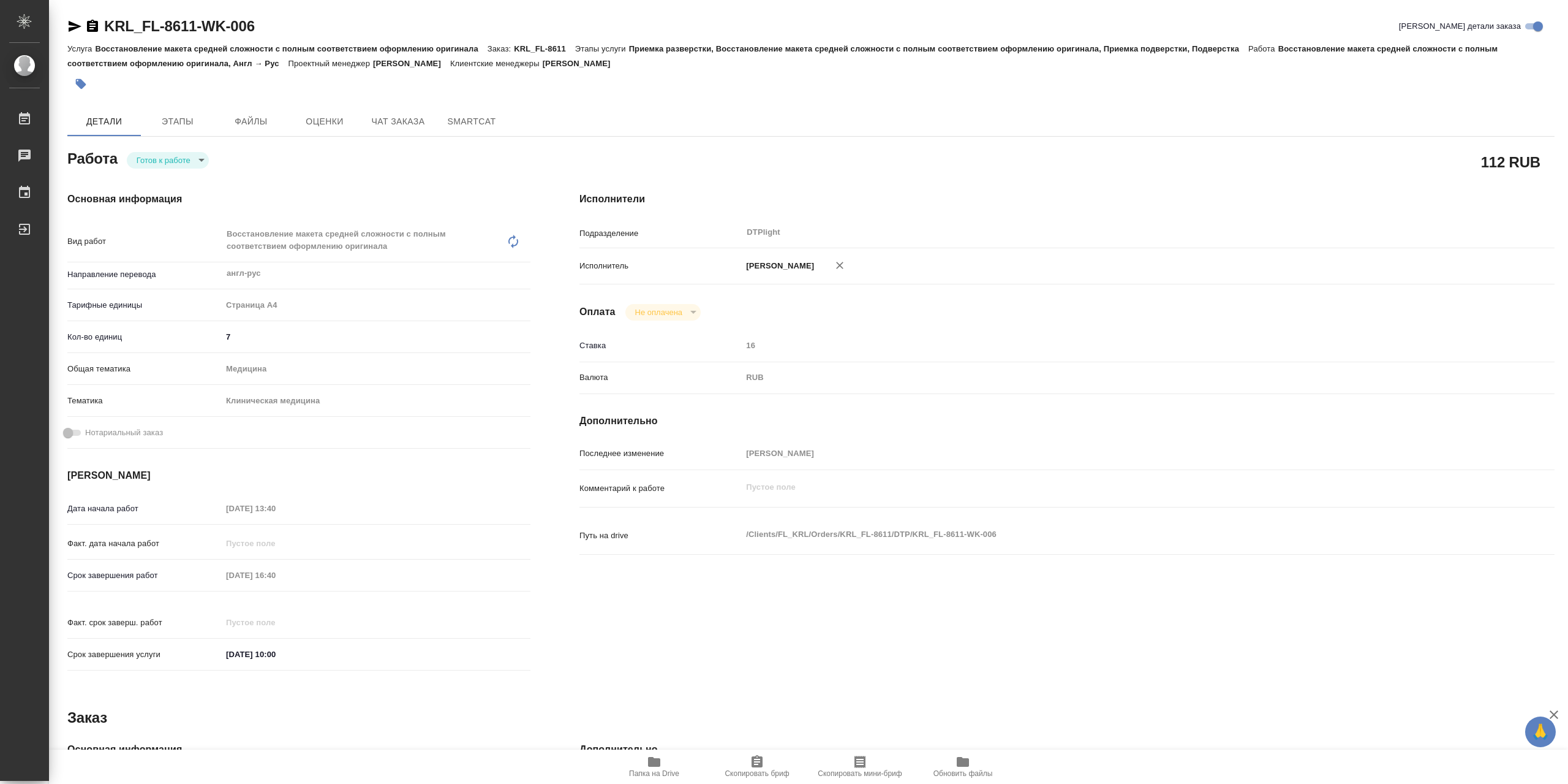
type textarea "x"
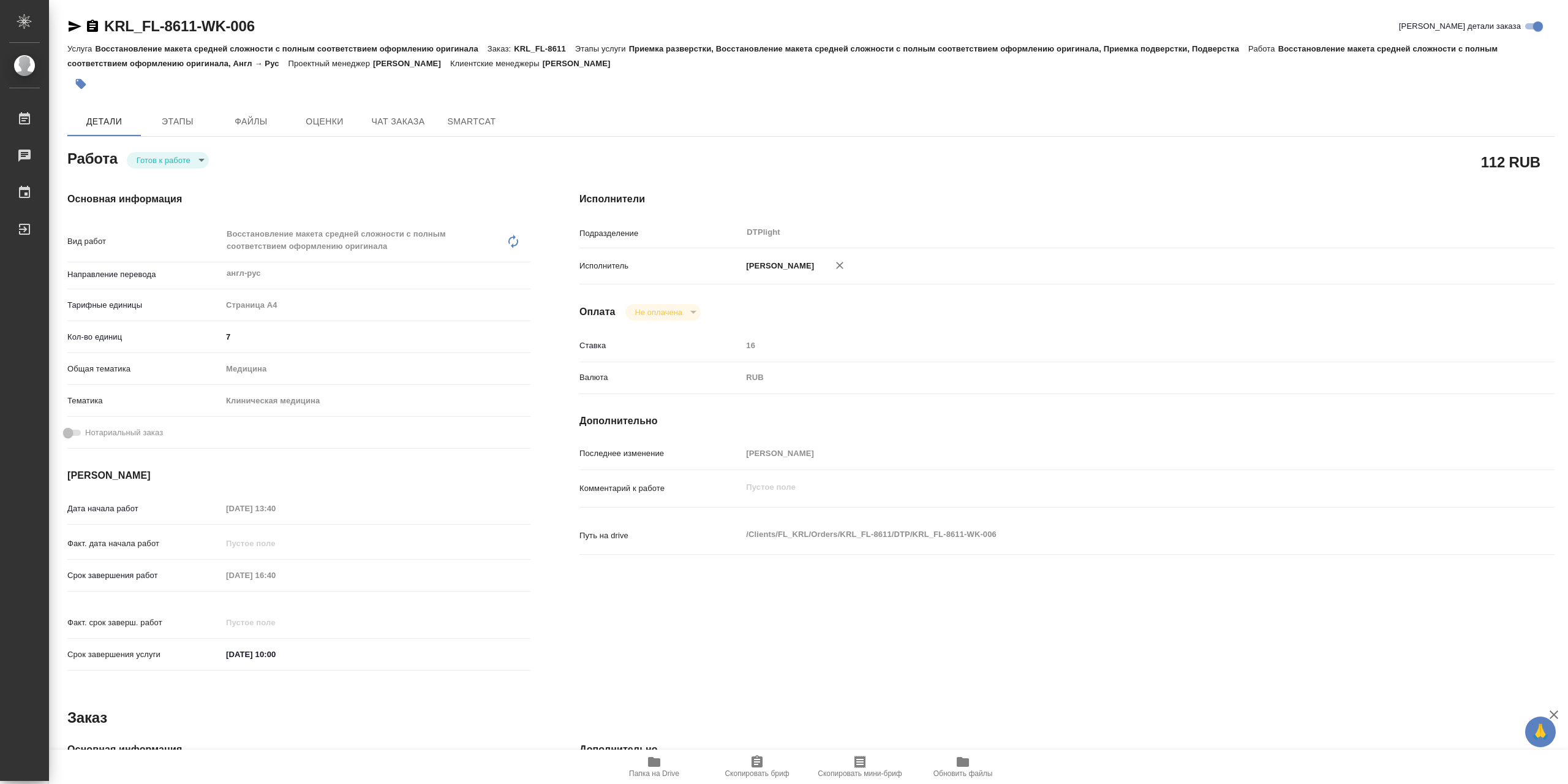
type textarea "x"
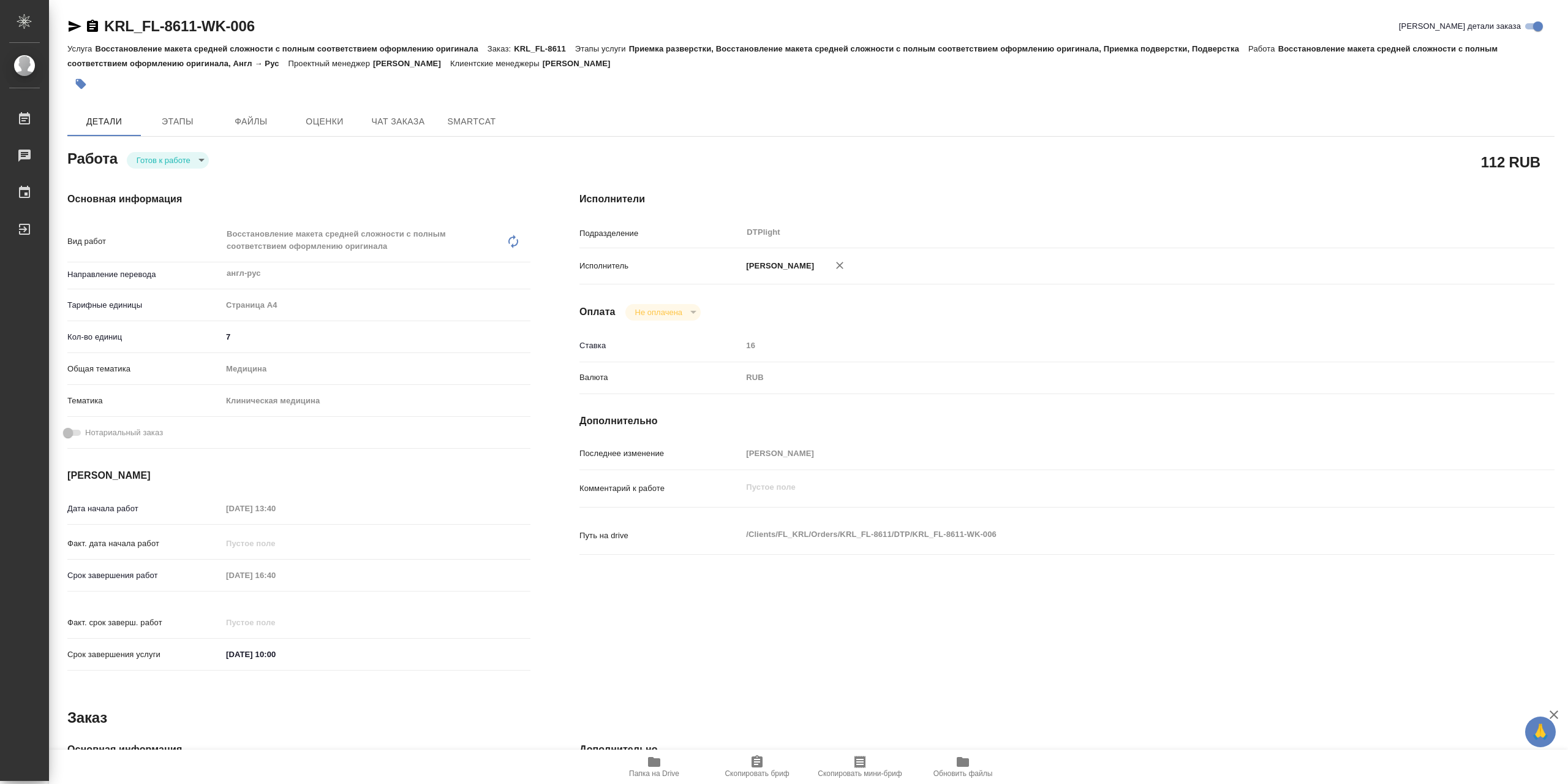
click at [177, 157] on body "🙏 .cls-1 fill:#fff; AWATERA Сархатов Руслан Работы 0 Чаты График Выйти KRL_FL-8…" at bounding box center [784, 392] width 1568 height 784
click at [180, 161] on li "В работе" at bounding box center [168, 163] width 82 height 21
type textarea "x"
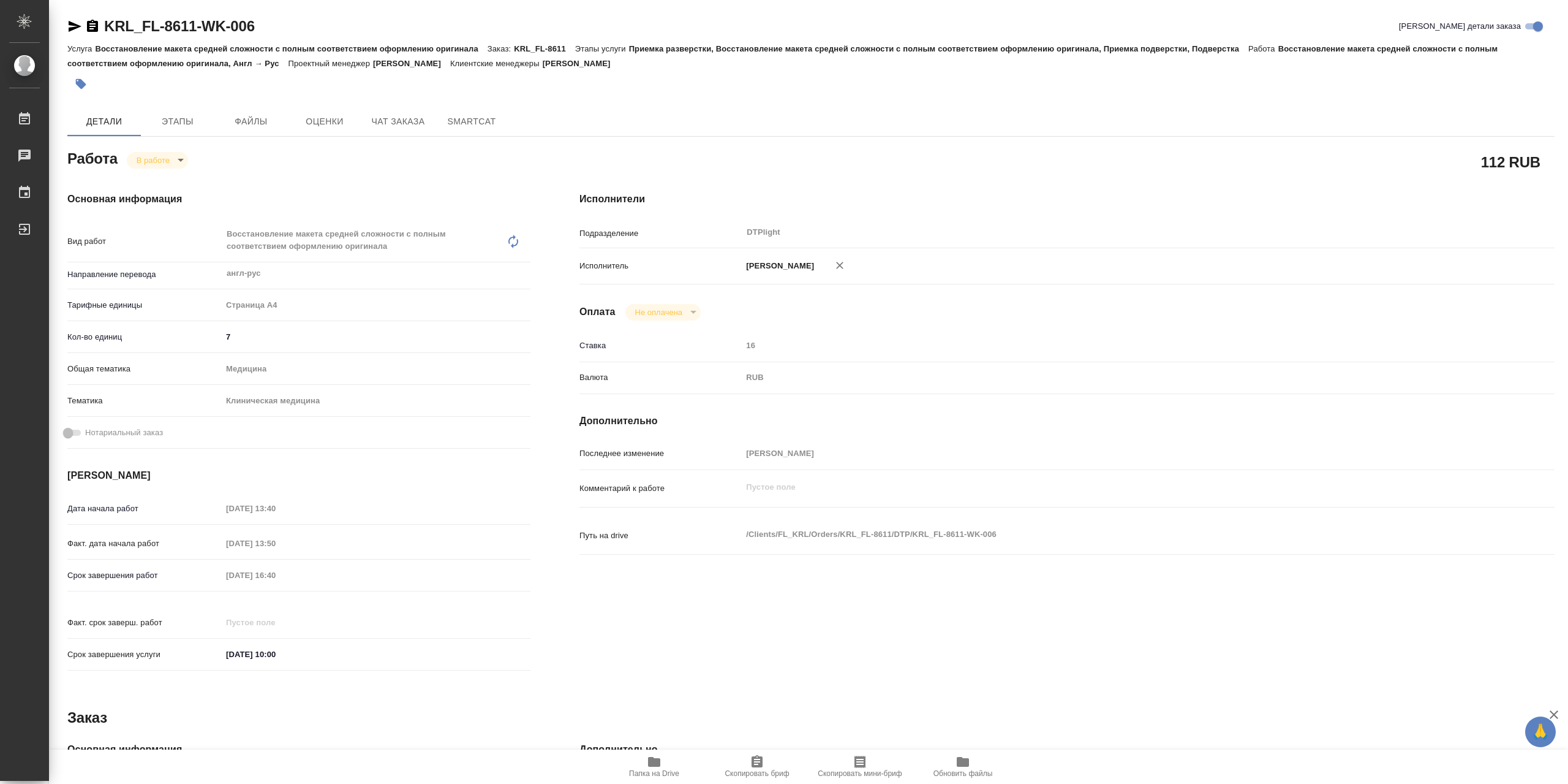
type textarea "x"
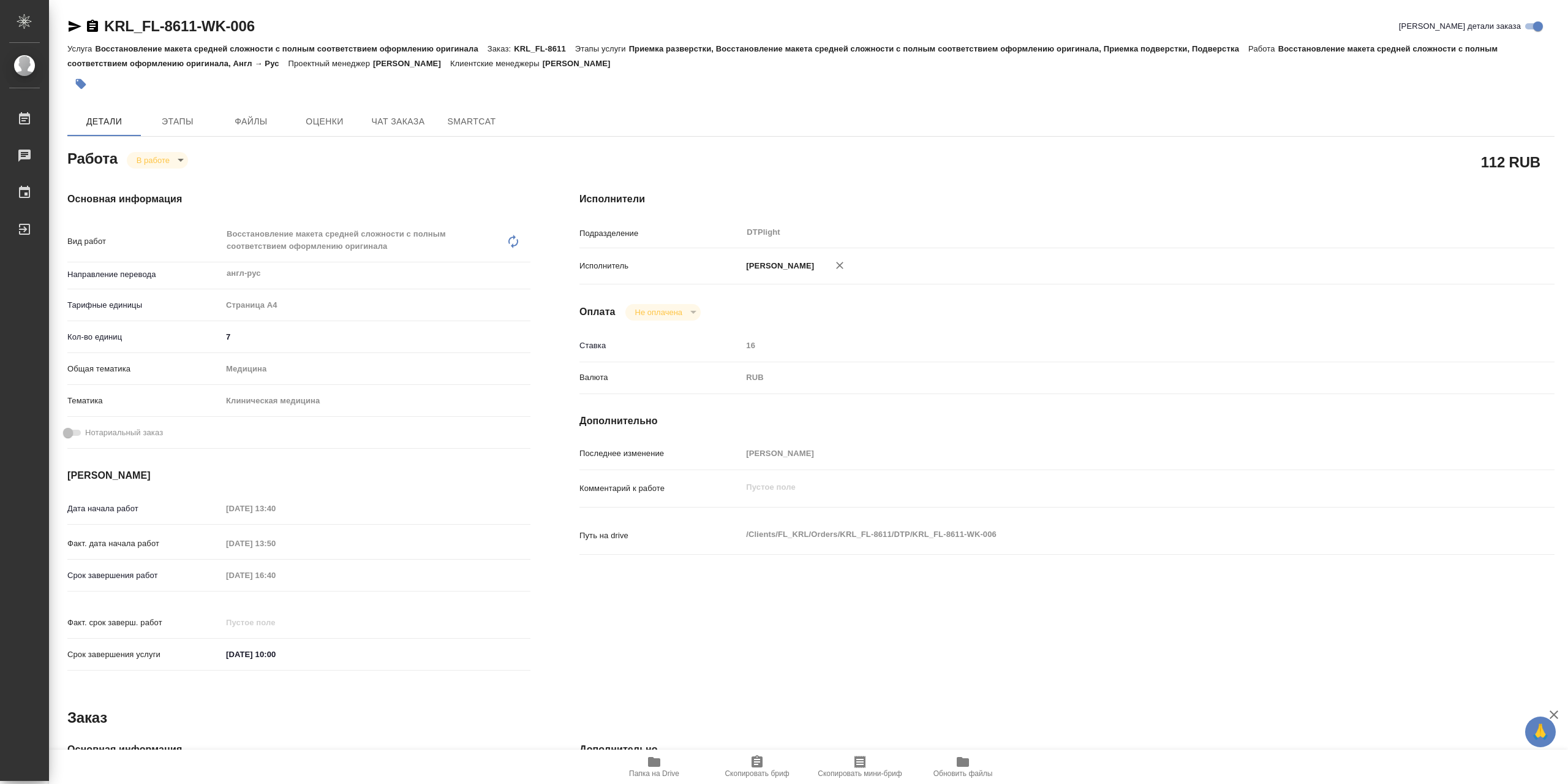
type textarea "x"
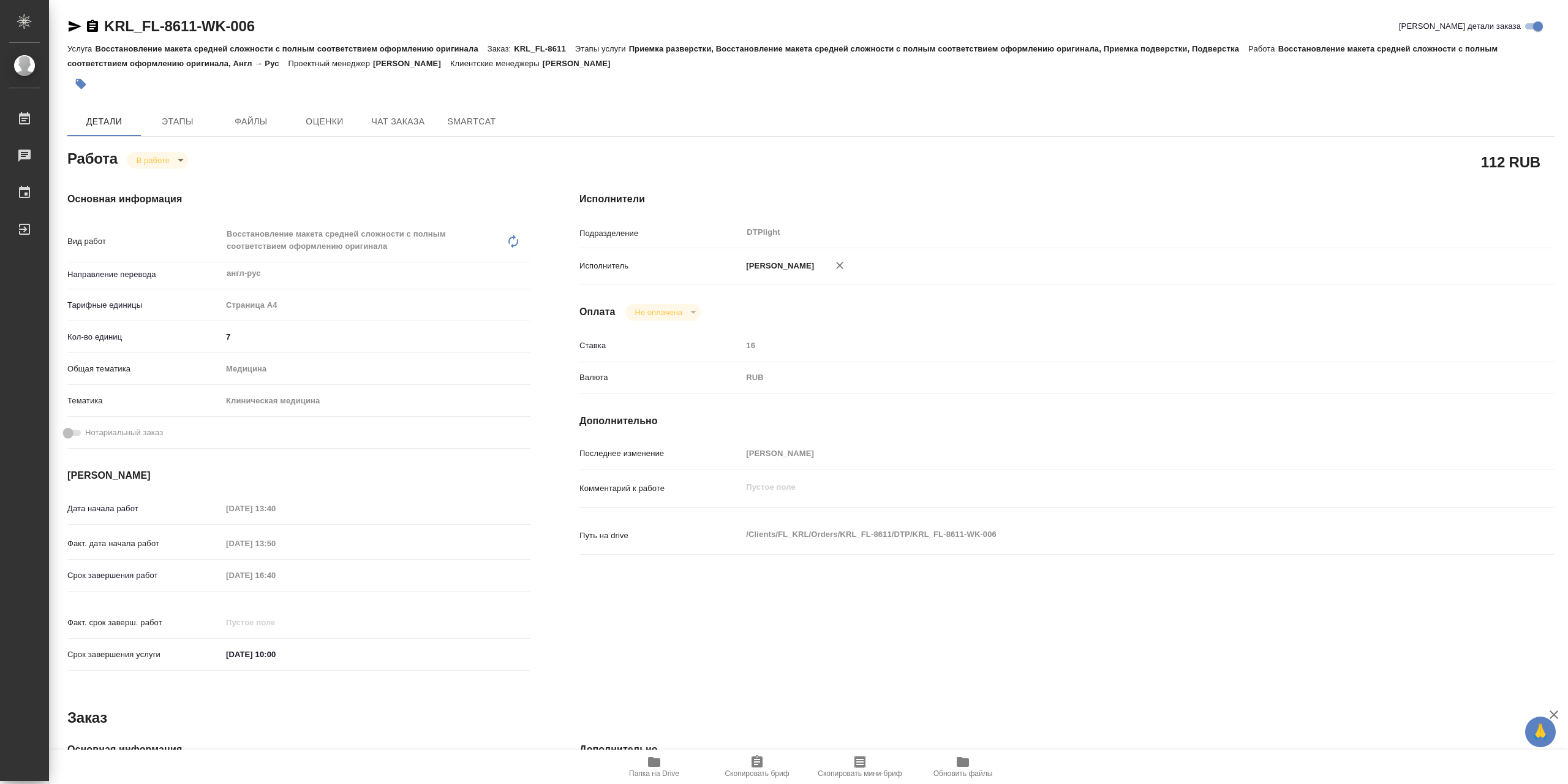
type textarea "x"
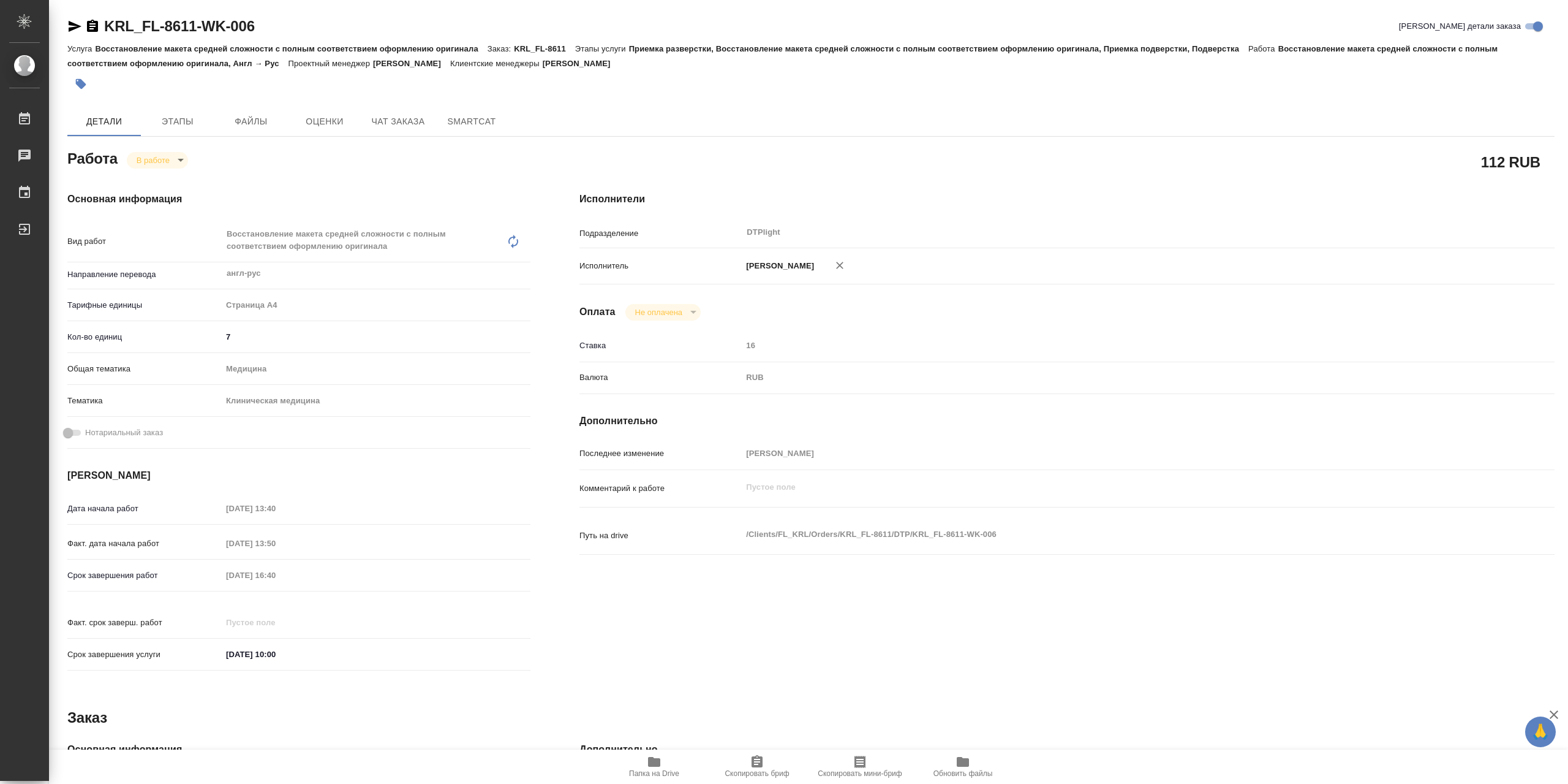
type textarea "x"
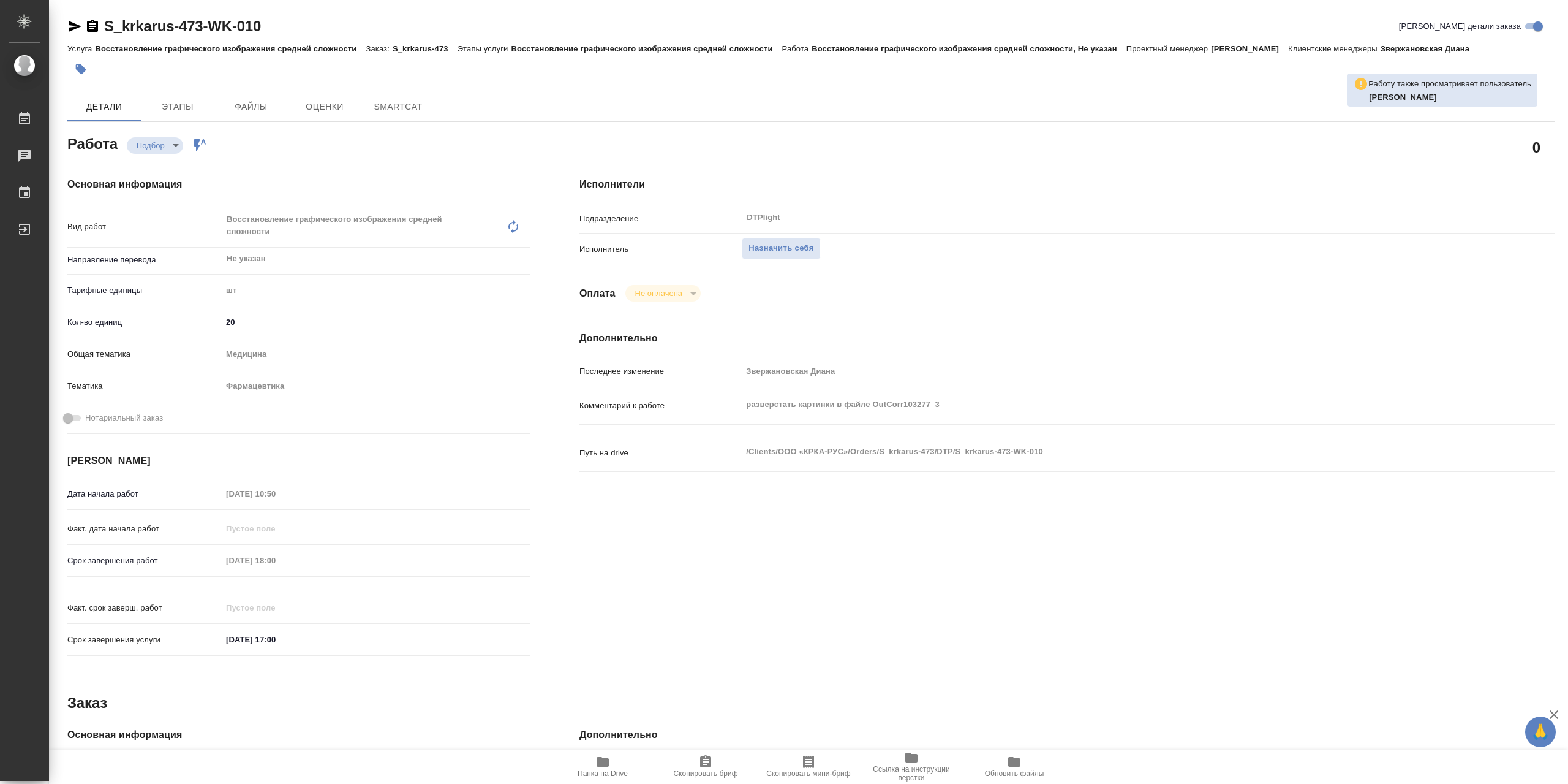
type textarea "x"
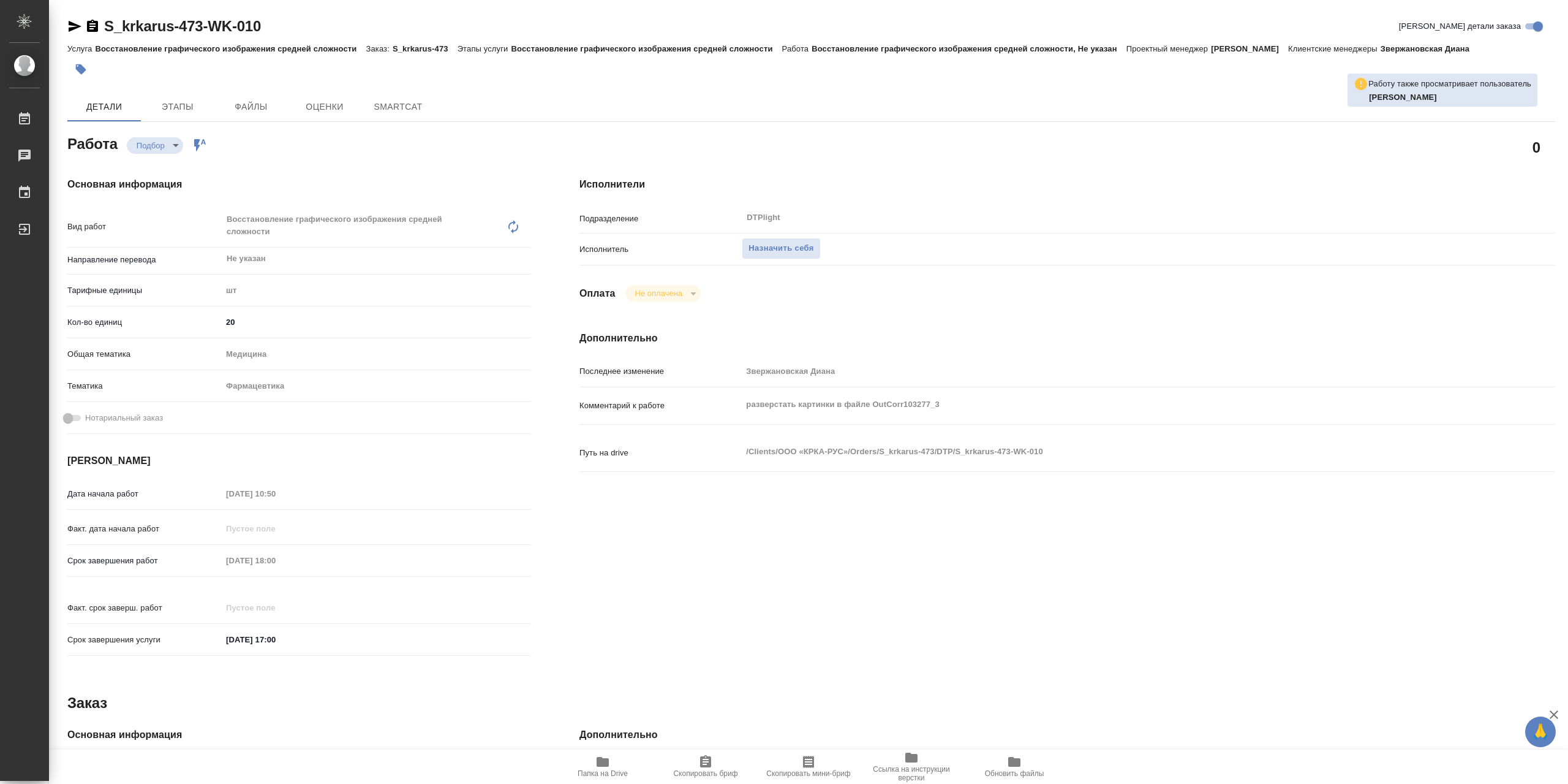
type textarea "x"
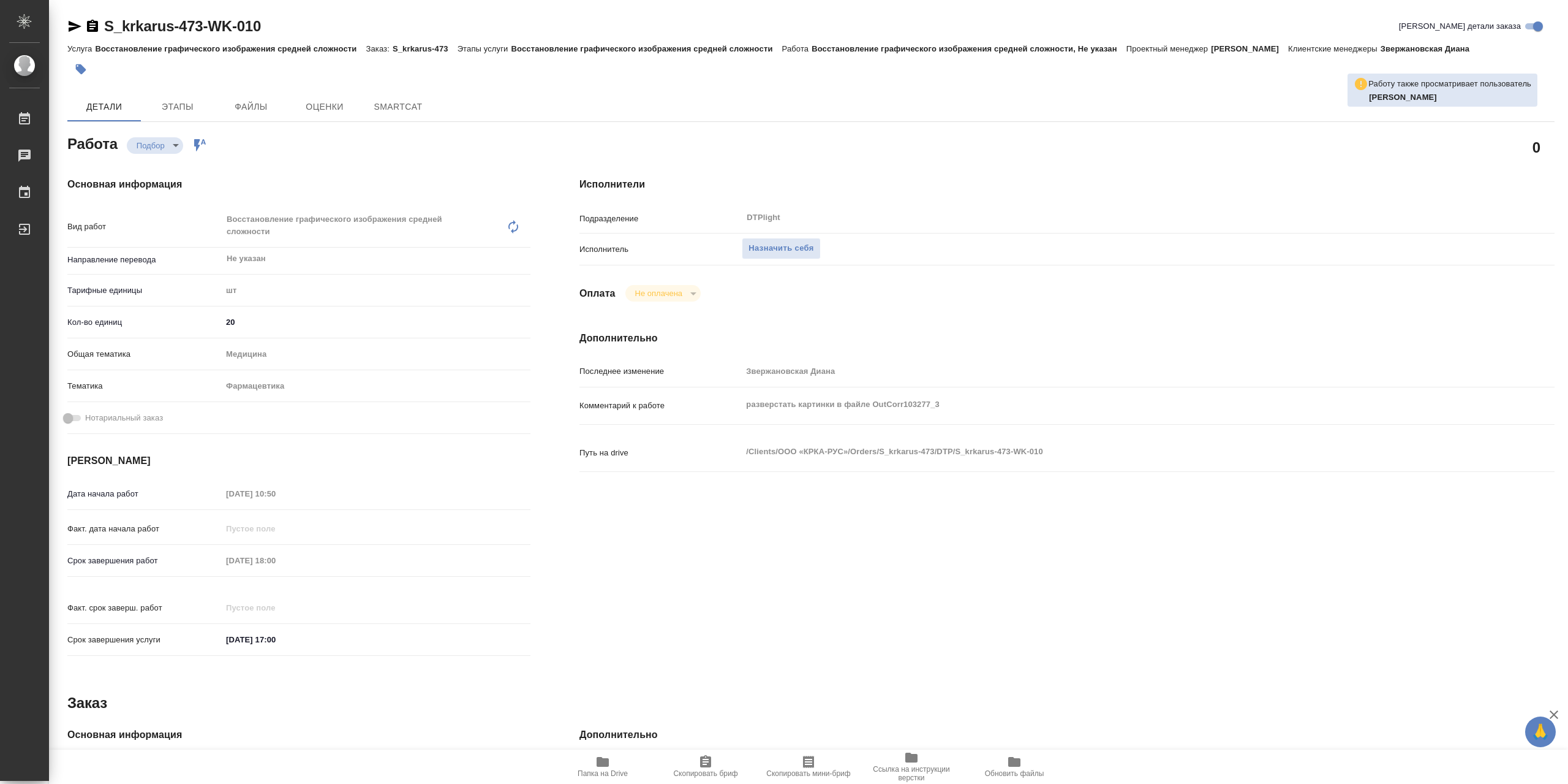
type textarea "x"
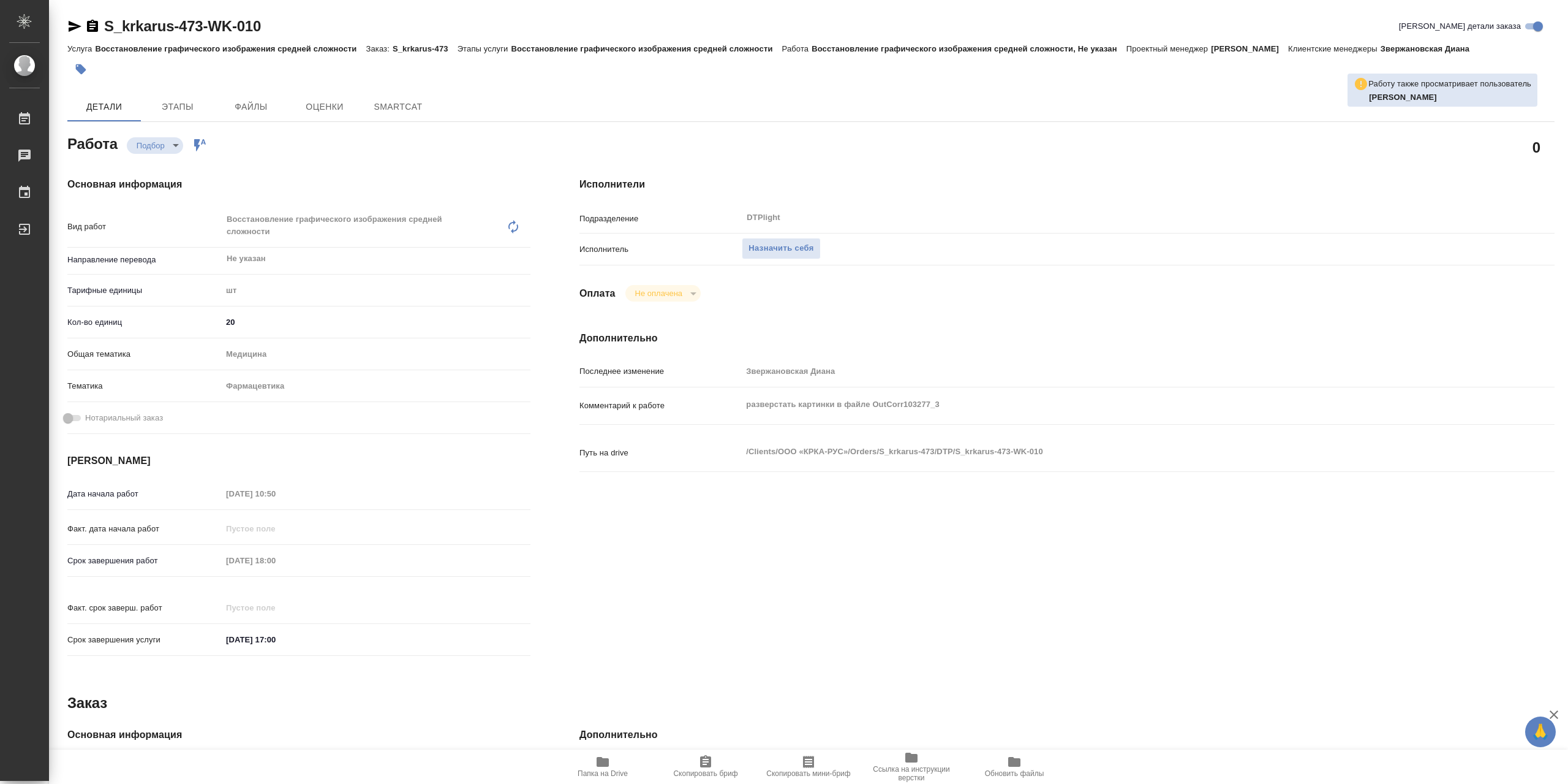
type textarea "x"
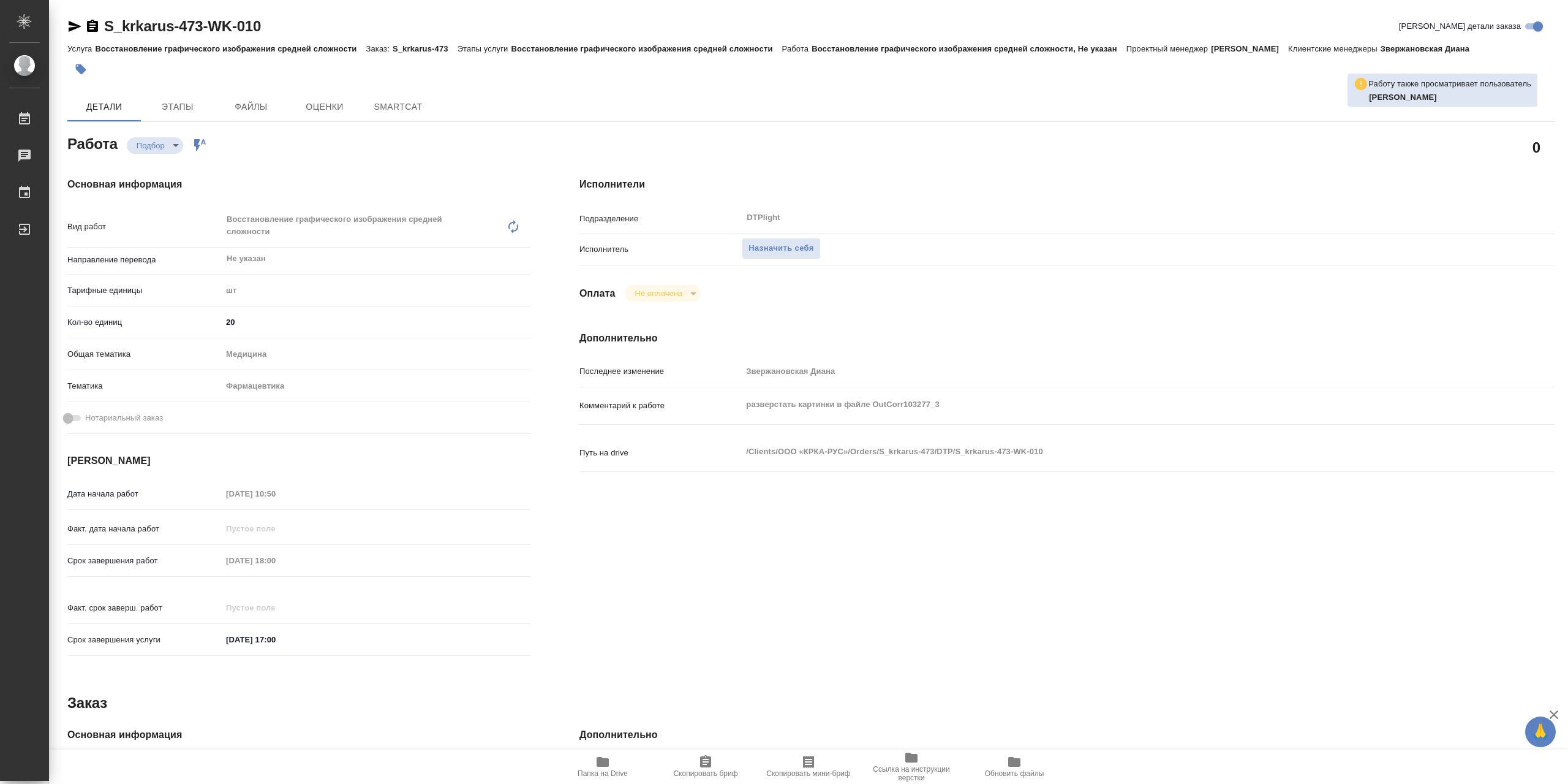
type textarea "x"
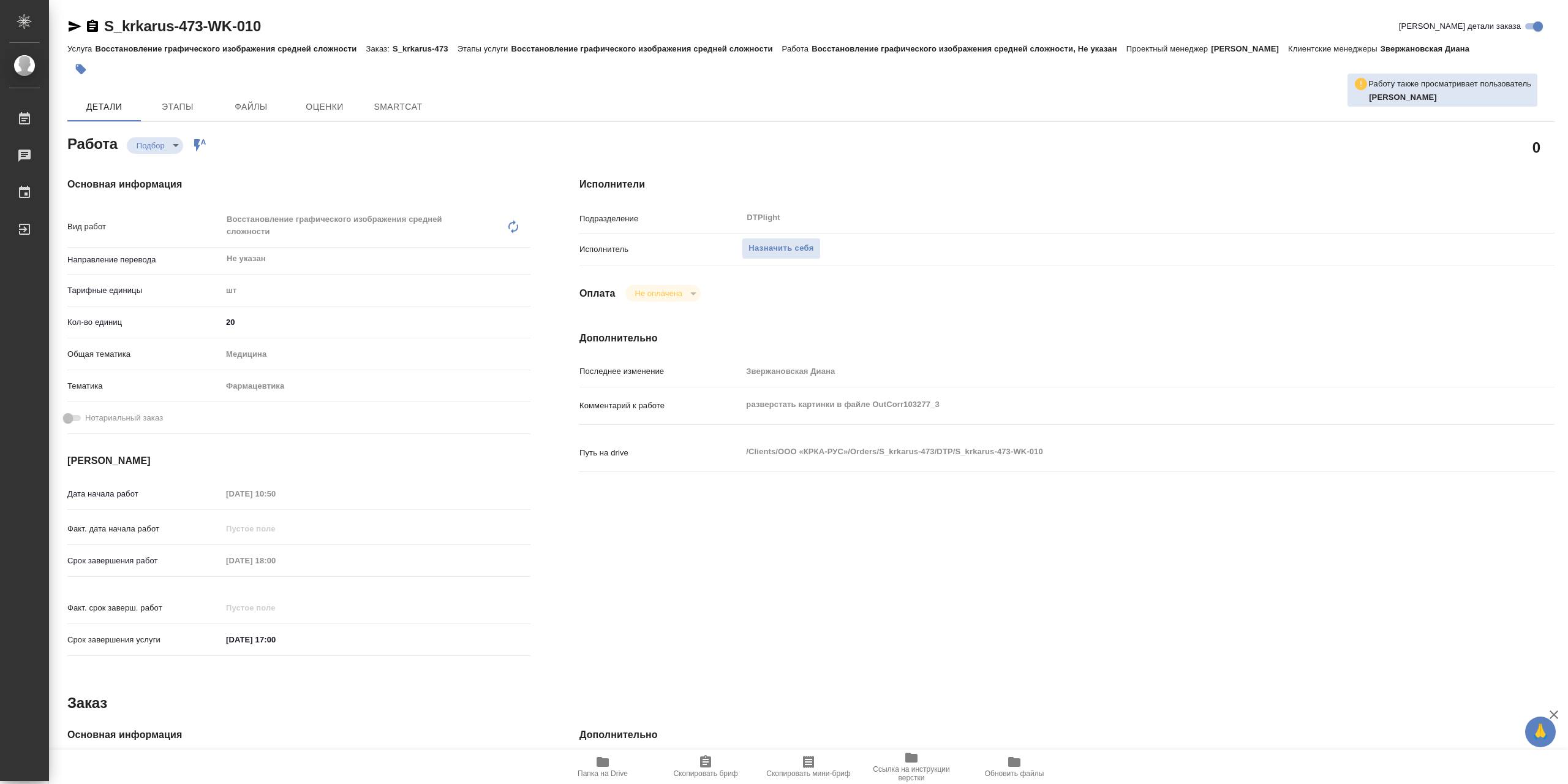
type textarea "x"
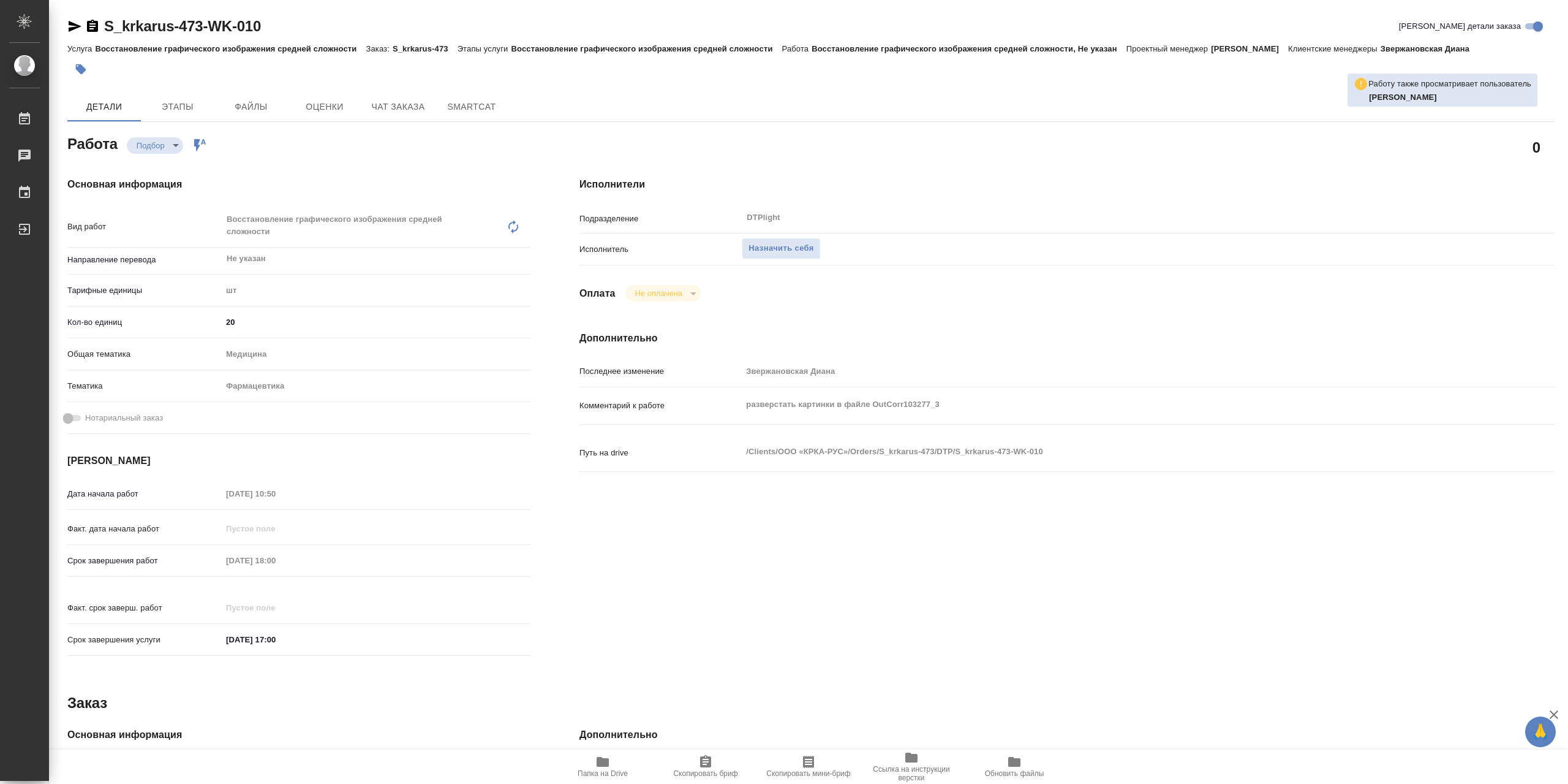
type textarea "x"
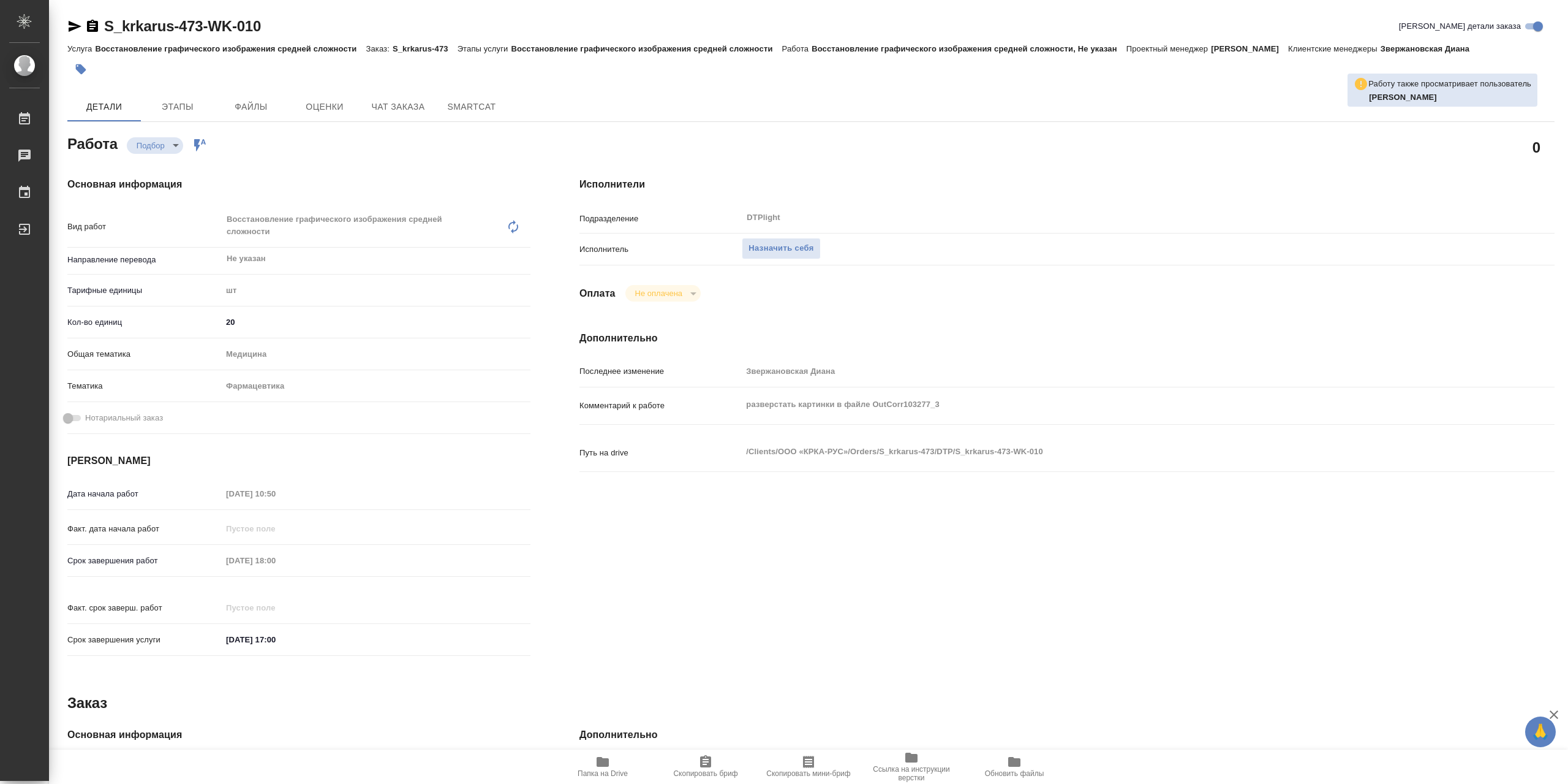
type textarea "x"
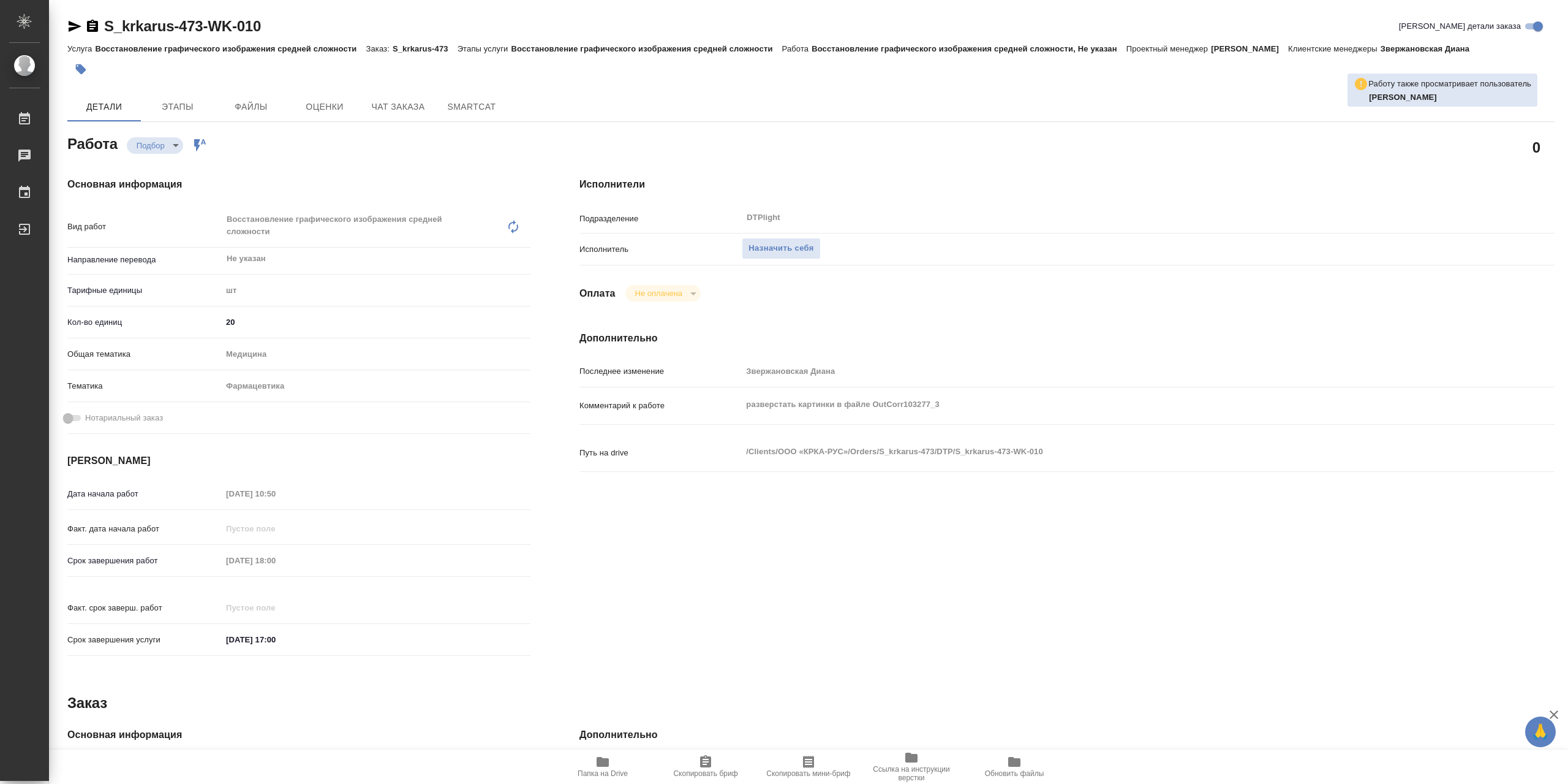
click at [601, 750] on button "Папка на Drive" at bounding box center [602, 766] width 103 height 34
